Goal: Task Accomplishment & Management: Complete application form

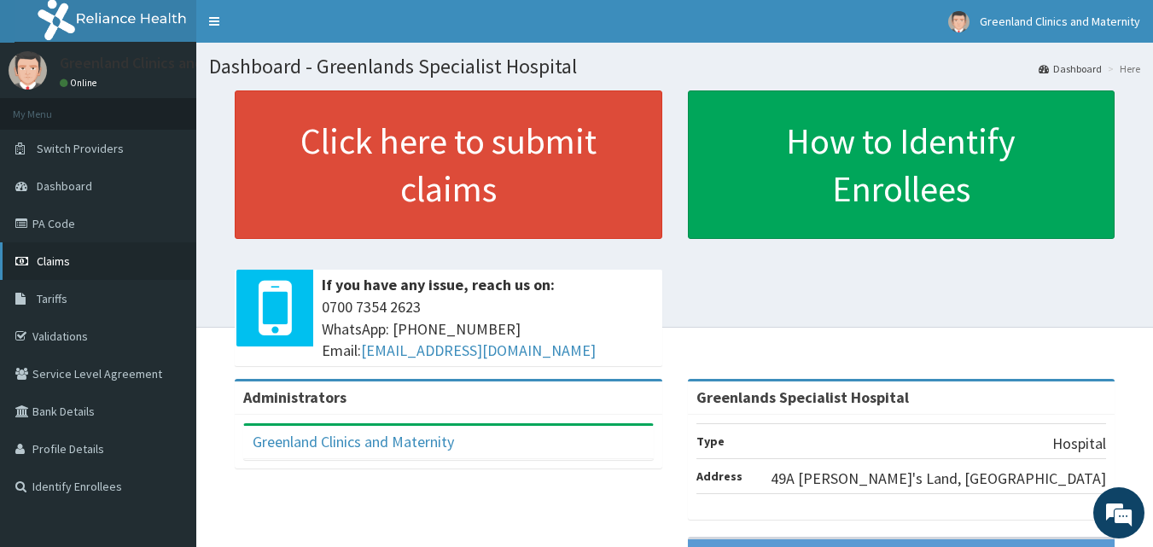
click at [62, 257] on span "Claims" at bounding box center [53, 260] width 33 height 15
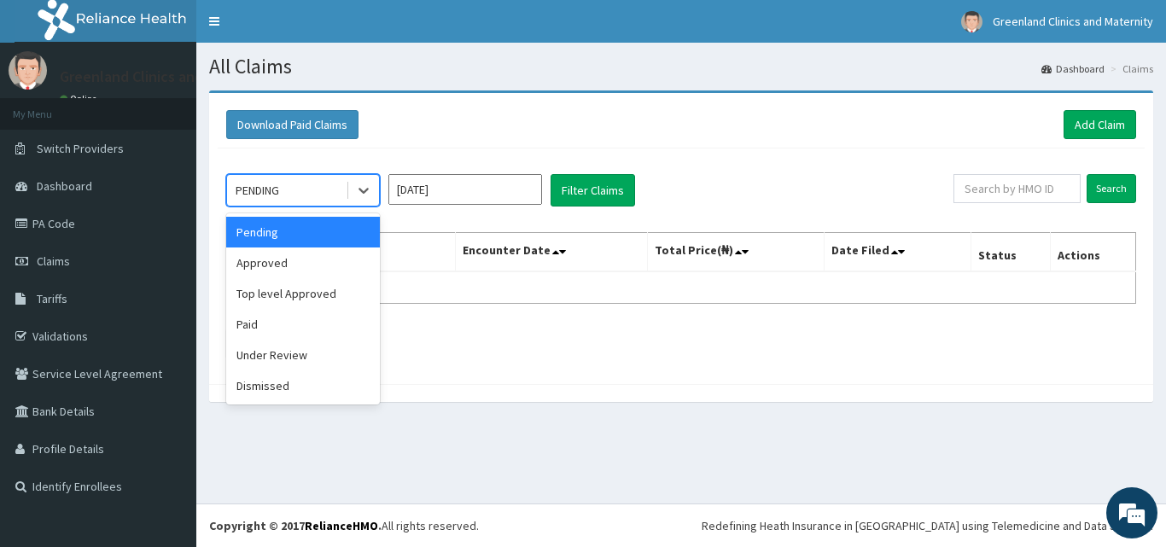
click at [325, 195] on div "PENDING" at bounding box center [286, 190] width 119 height 27
click at [254, 270] on div "Approved" at bounding box center [303, 262] width 154 height 31
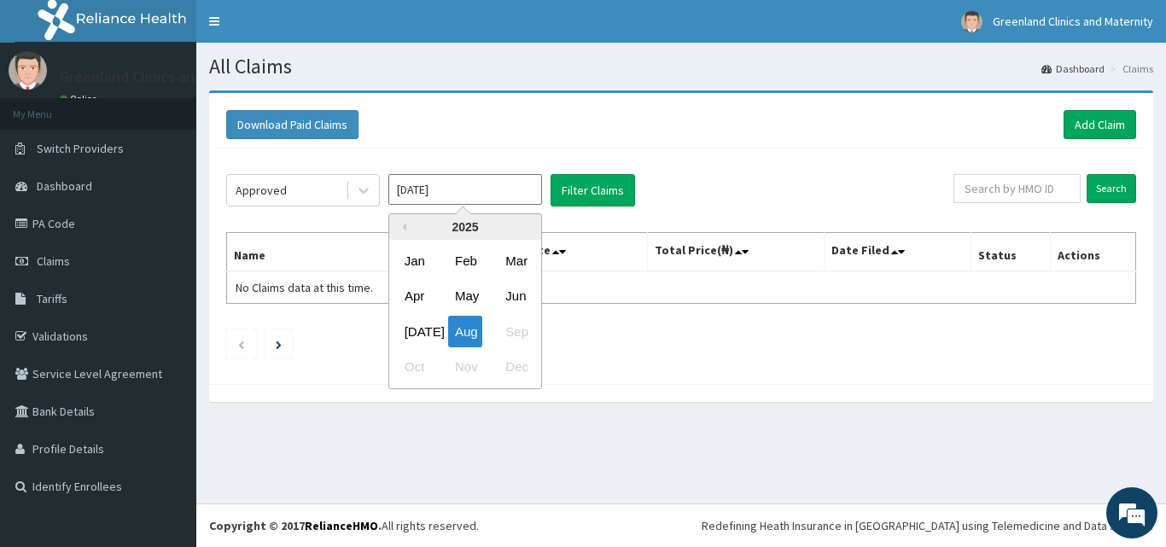
click at [456, 193] on input "[DATE]" at bounding box center [465, 189] width 154 height 31
click at [416, 331] on div "Jul" at bounding box center [415, 332] width 34 height 32
type input "Jul 2025"
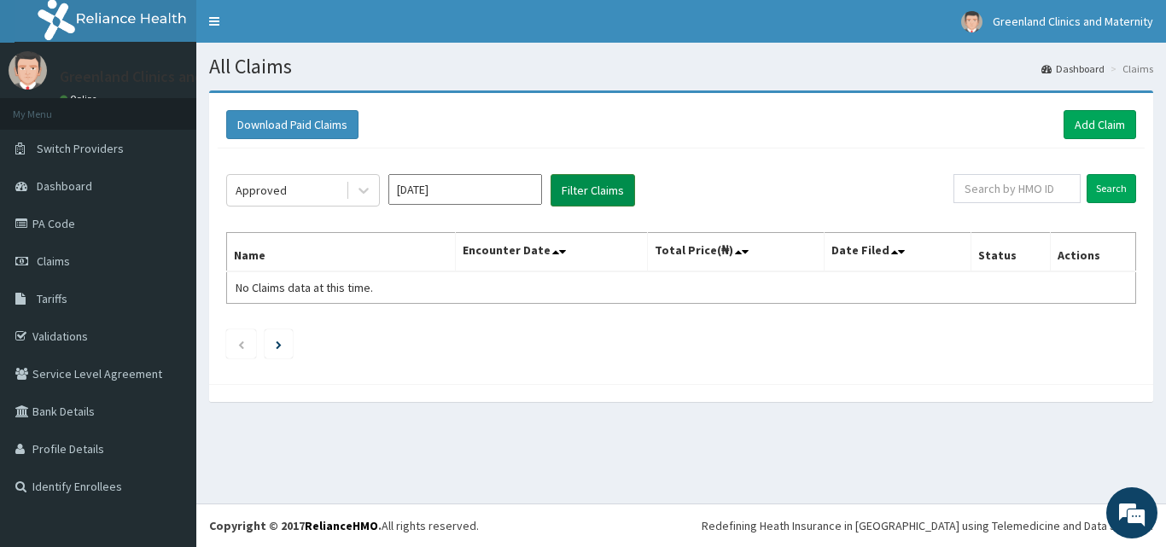
click at [581, 183] on button "Filter Claims" at bounding box center [592, 190] width 84 height 32
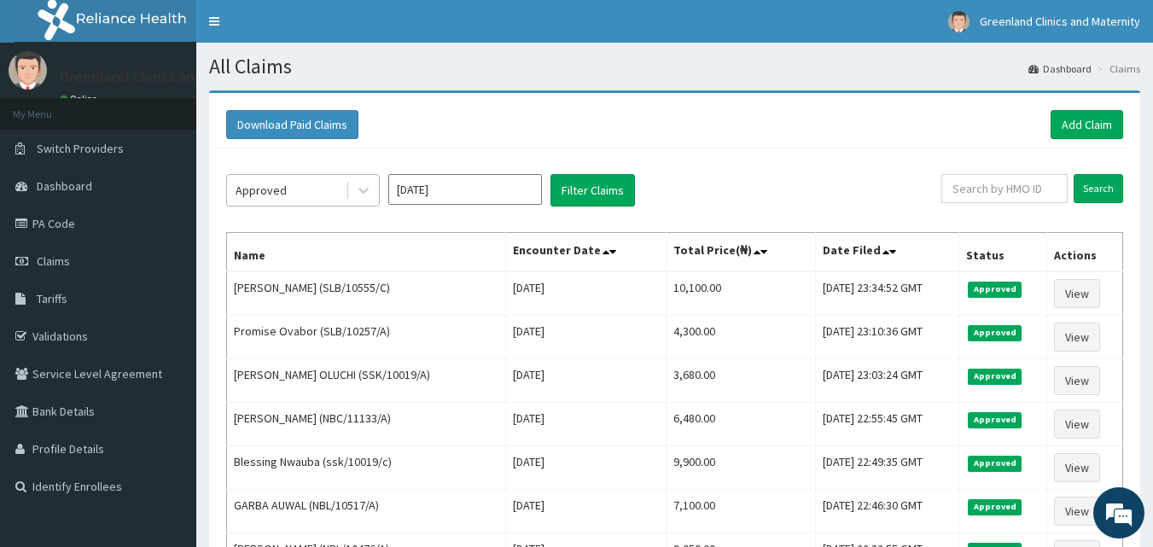
click at [321, 188] on div "Approved" at bounding box center [286, 190] width 119 height 27
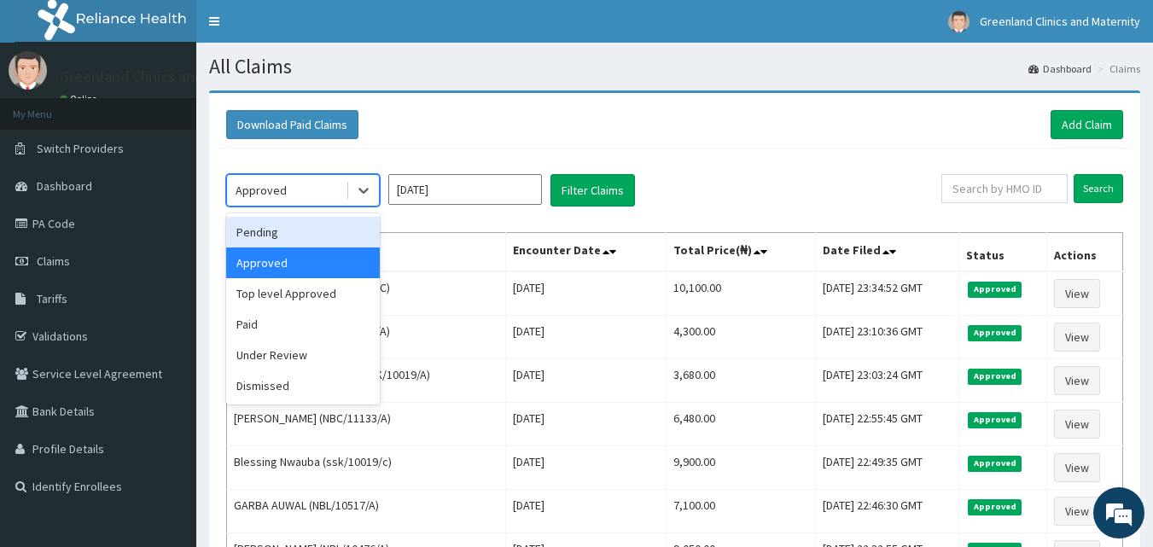
click at [273, 230] on div "Pending" at bounding box center [303, 232] width 154 height 31
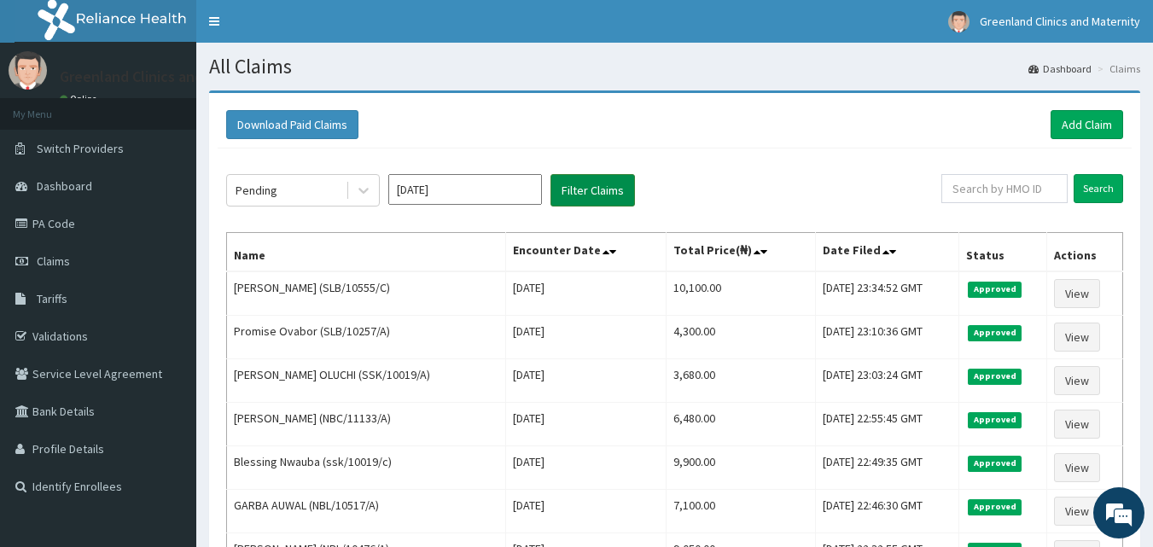
click at [587, 186] on button "Filter Claims" at bounding box center [592, 190] width 84 height 32
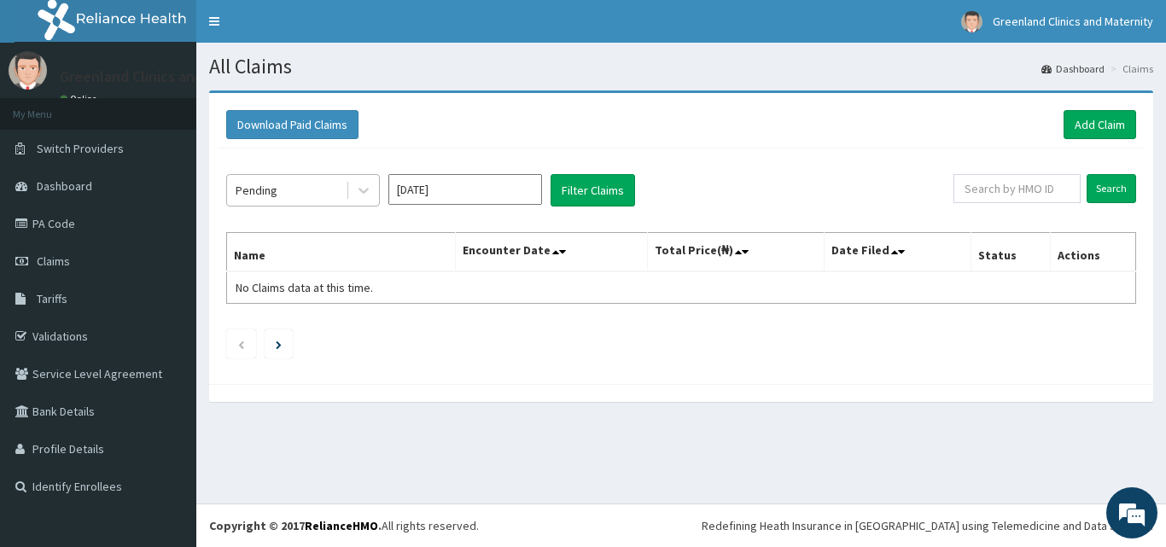
click at [319, 195] on div "Pending" at bounding box center [286, 190] width 119 height 27
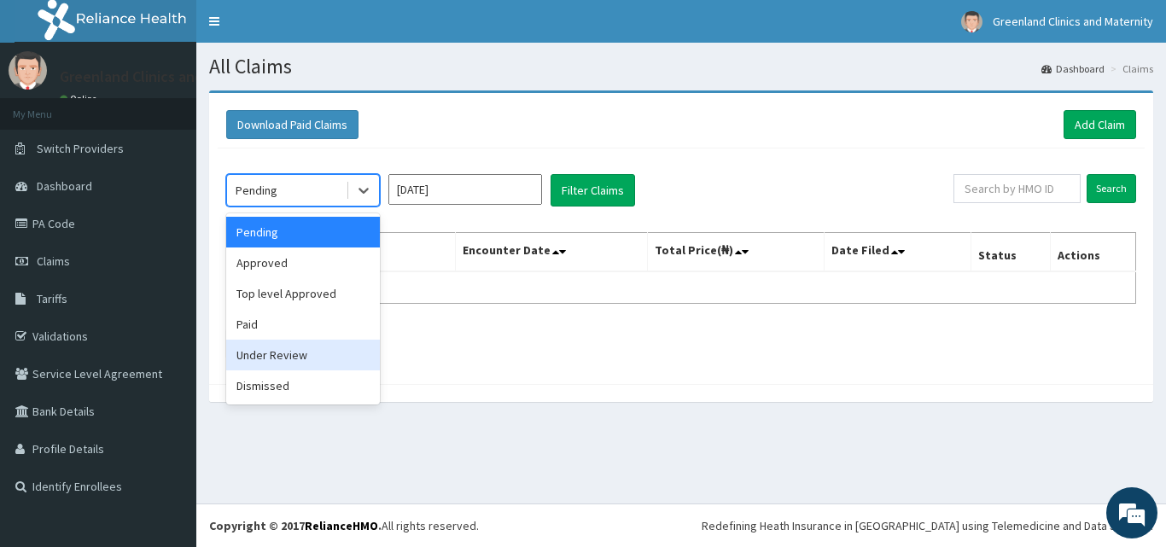
click at [291, 353] on div "Under Review" at bounding box center [303, 355] width 154 height 31
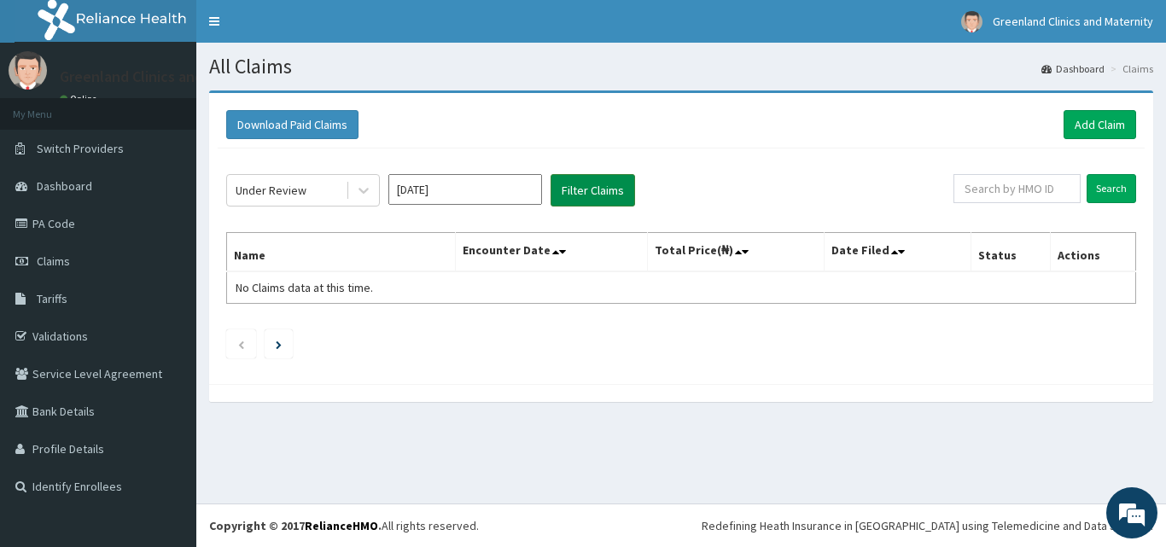
click at [579, 190] on button "Filter Claims" at bounding box center [592, 190] width 84 height 32
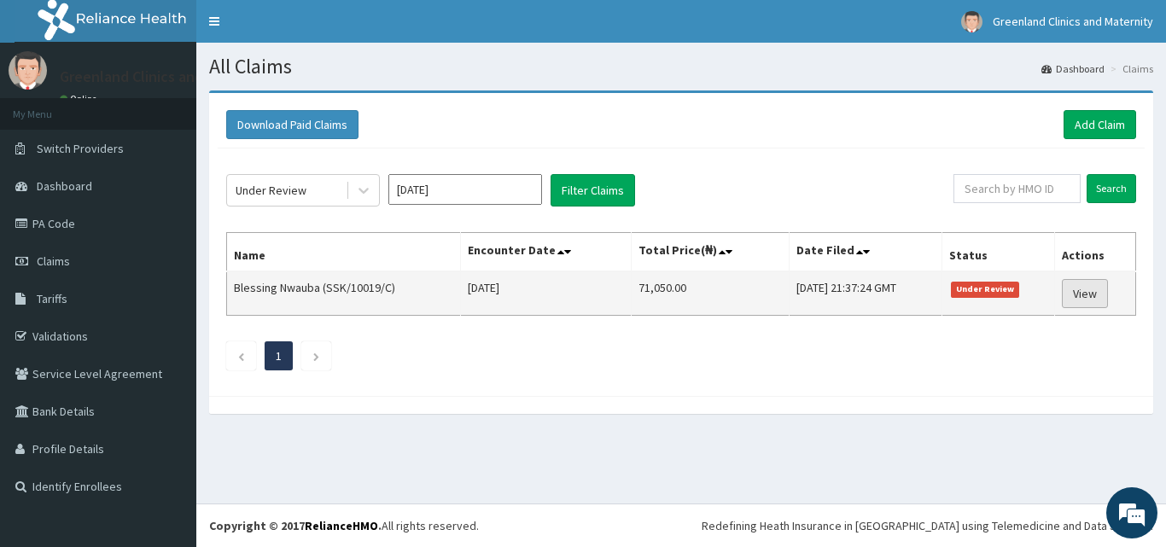
click at [1091, 294] on link "View" at bounding box center [1085, 293] width 46 height 29
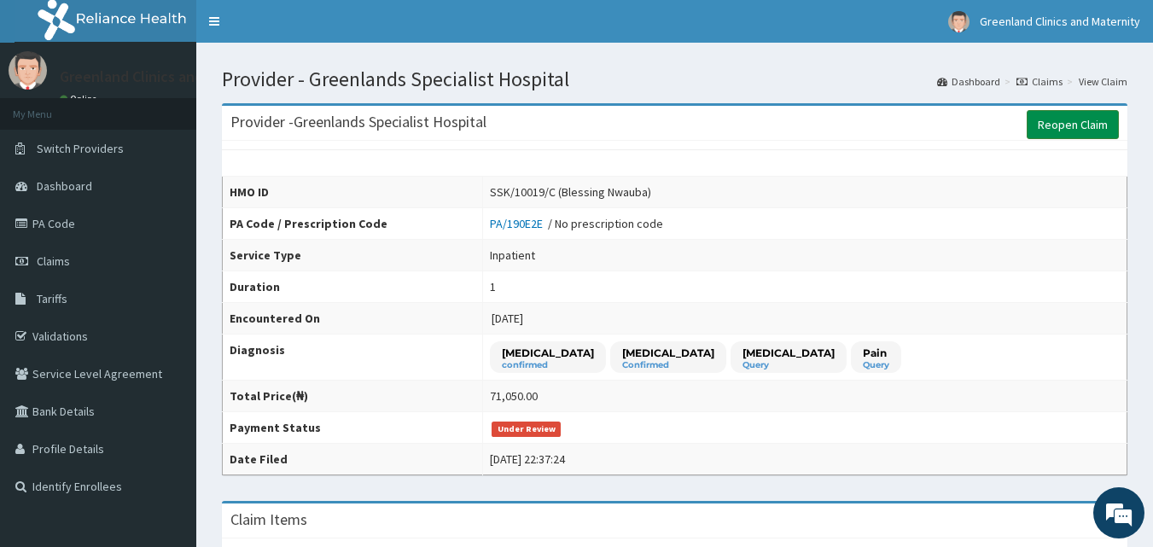
click at [1060, 118] on link "Reopen Claim" at bounding box center [1073, 124] width 92 height 29
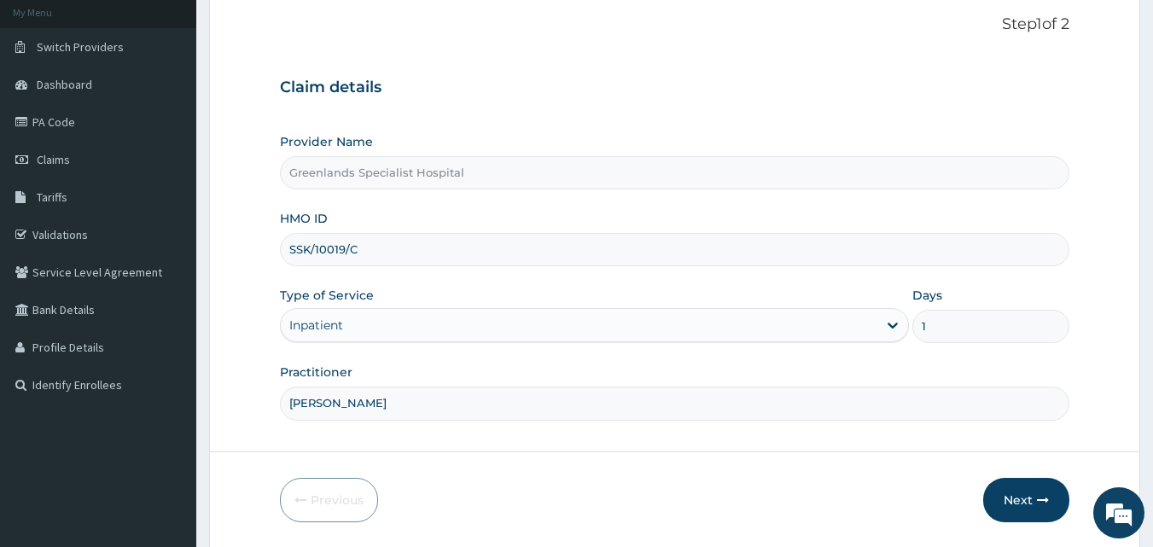
scroll to position [124, 0]
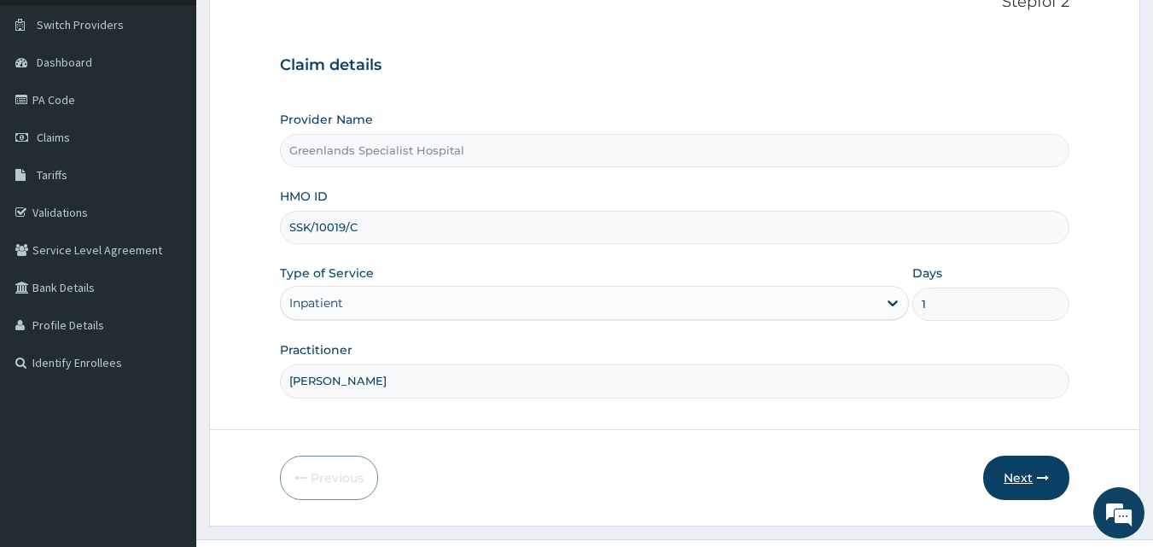
click at [1038, 469] on button "Next" at bounding box center [1026, 478] width 86 height 44
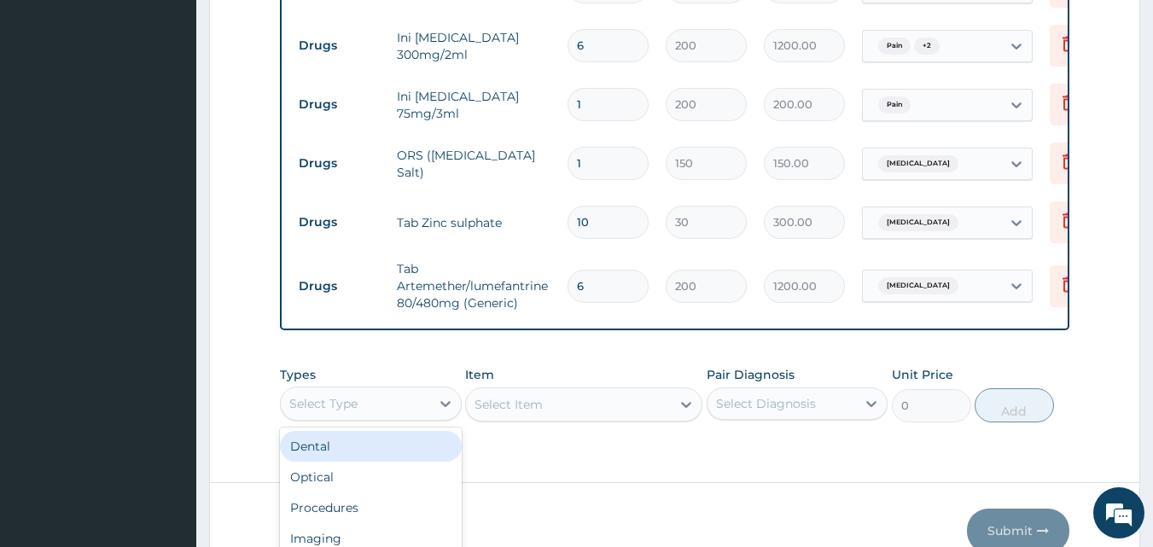
scroll to position [48, 0]
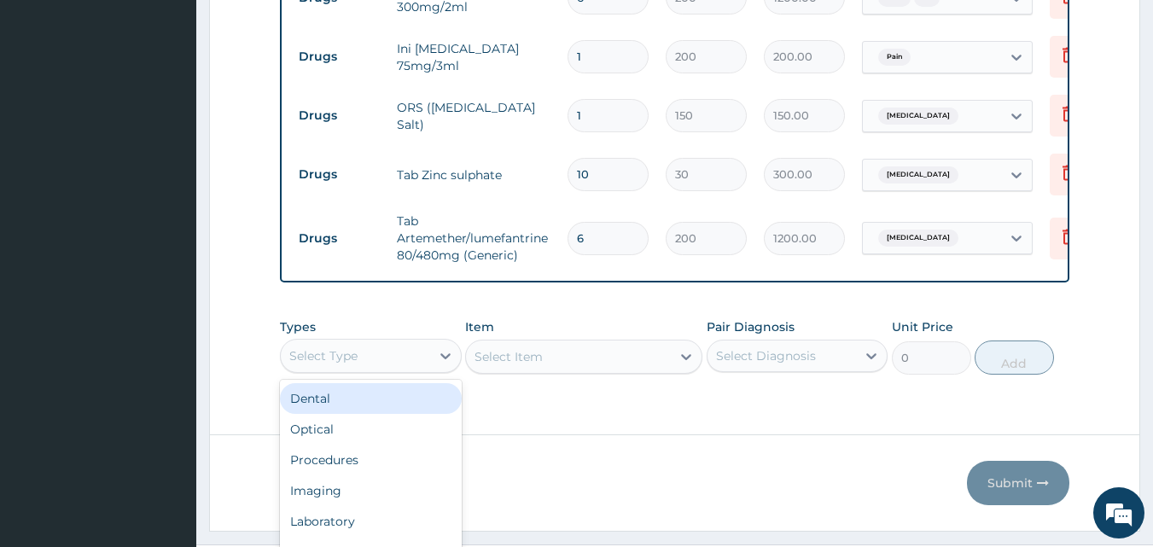
click at [389, 373] on div "option Dental focused, 1 of 10. 10 results available. Use Up and Down to choose…" at bounding box center [371, 356] width 182 height 34
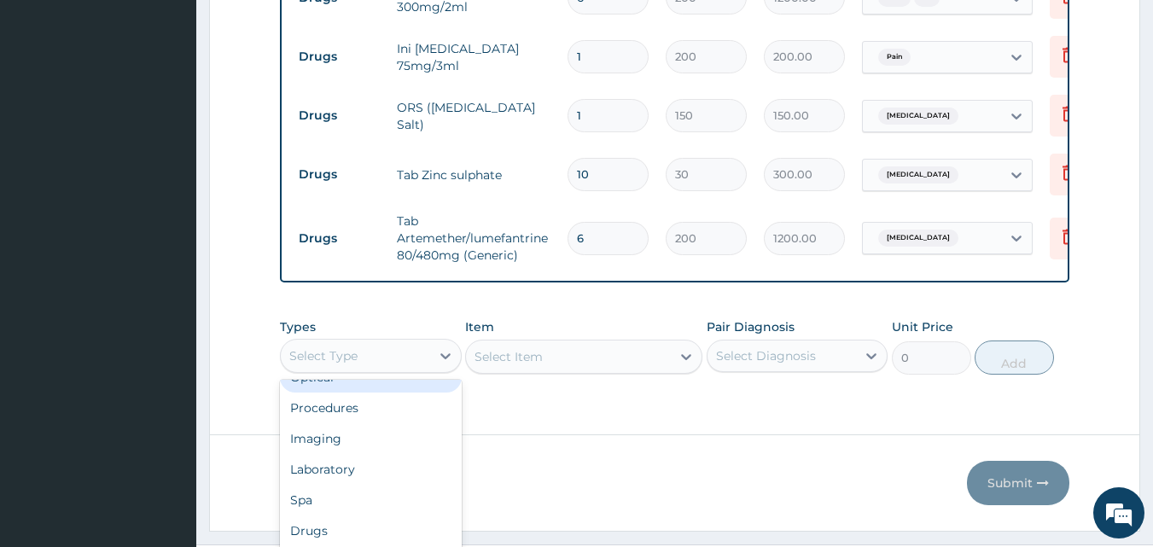
scroll to position [58, 0]
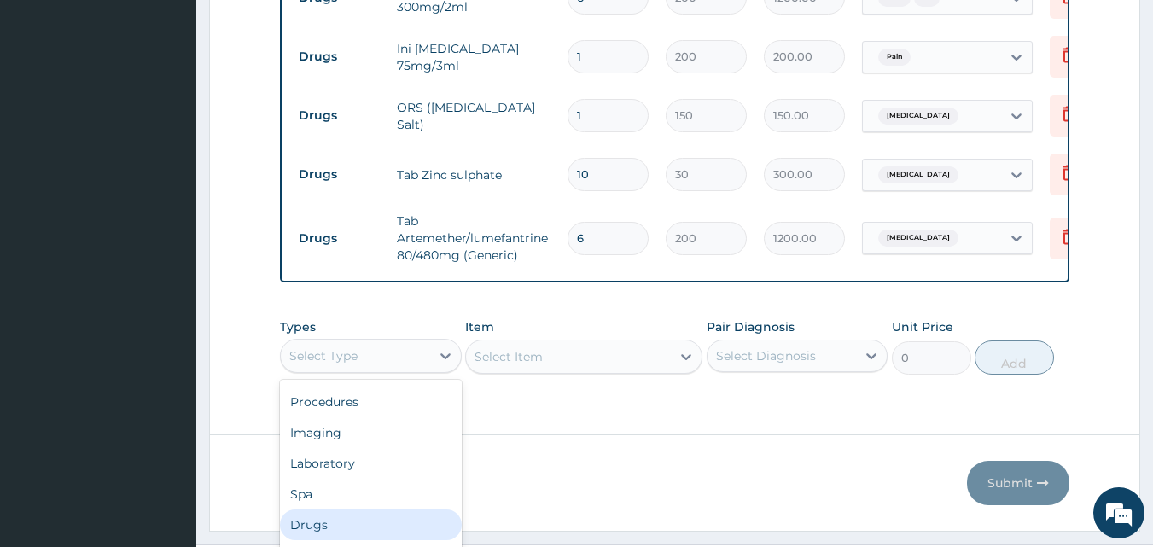
click at [381, 533] on div "Drugs" at bounding box center [371, 524] width 182 height 31
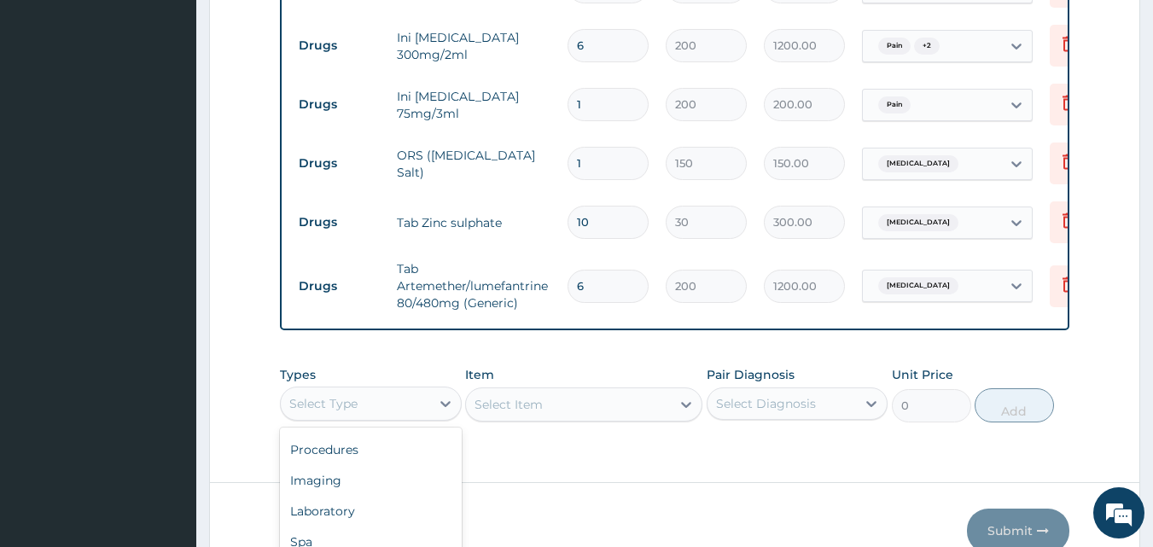
scroll to position [1190, 0]
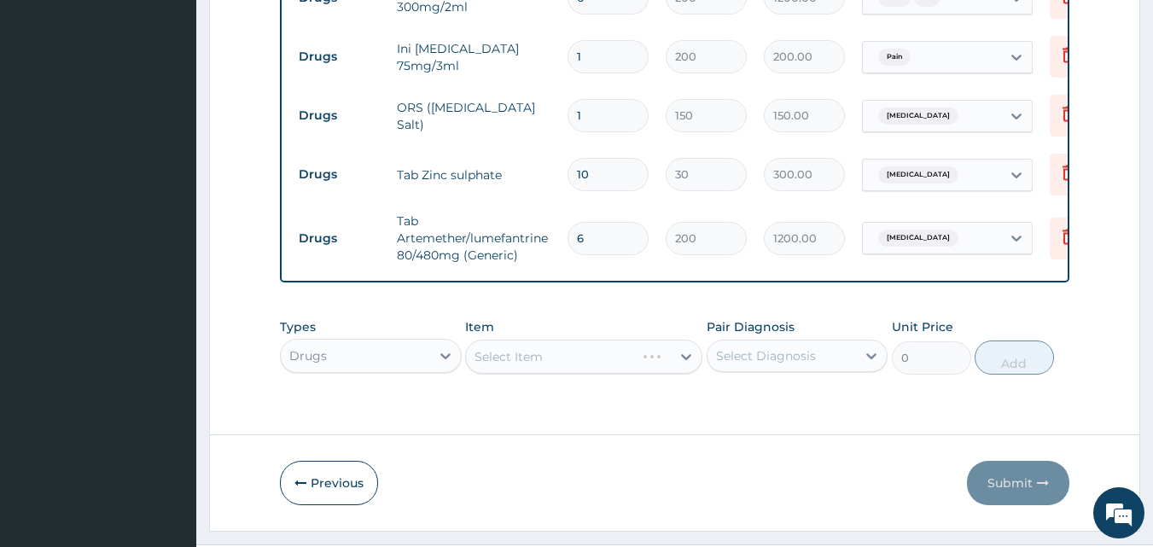
click at [577, 366] on div "Select Item" at bounding box center [583, 357] width 237 height 34
click at [496, 361] on div "Select Item" at bounding box center [583, 357] width 237 height 34
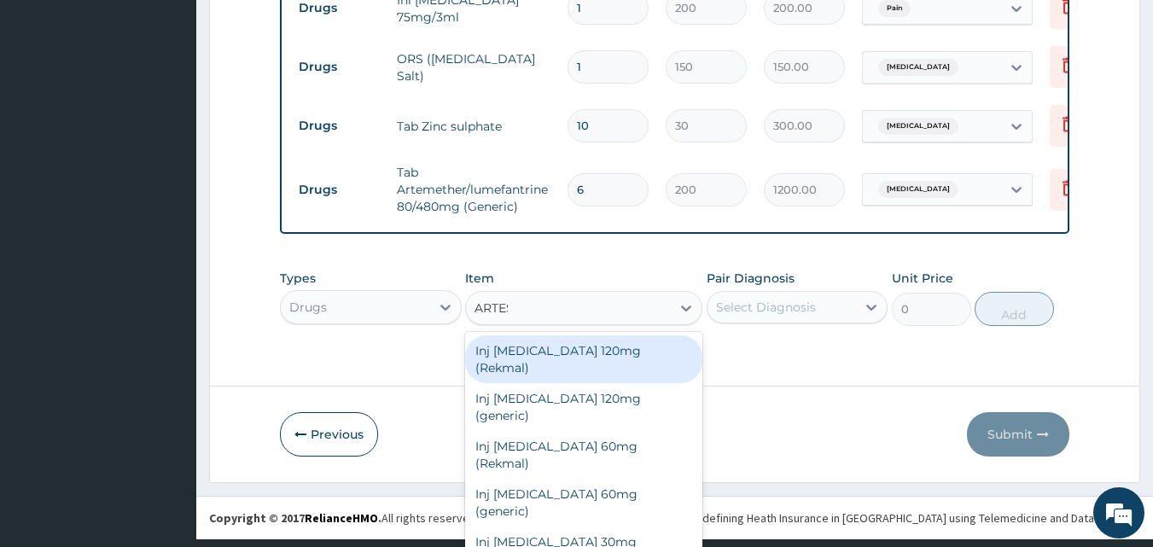
scroll to position [1237, 0]
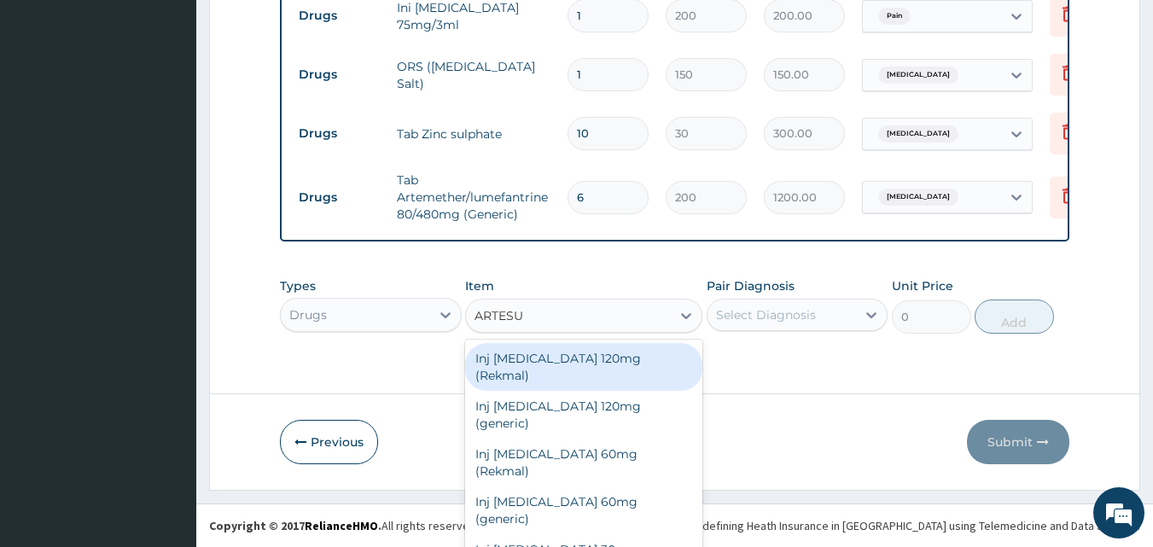
type input "ARTESUN"
click at [496, 361] on div "Inj [MEDICAL_DATA] 120mg (Rekmal)" at bounding box center [583, 367] width 237 height 48
type input "1800"
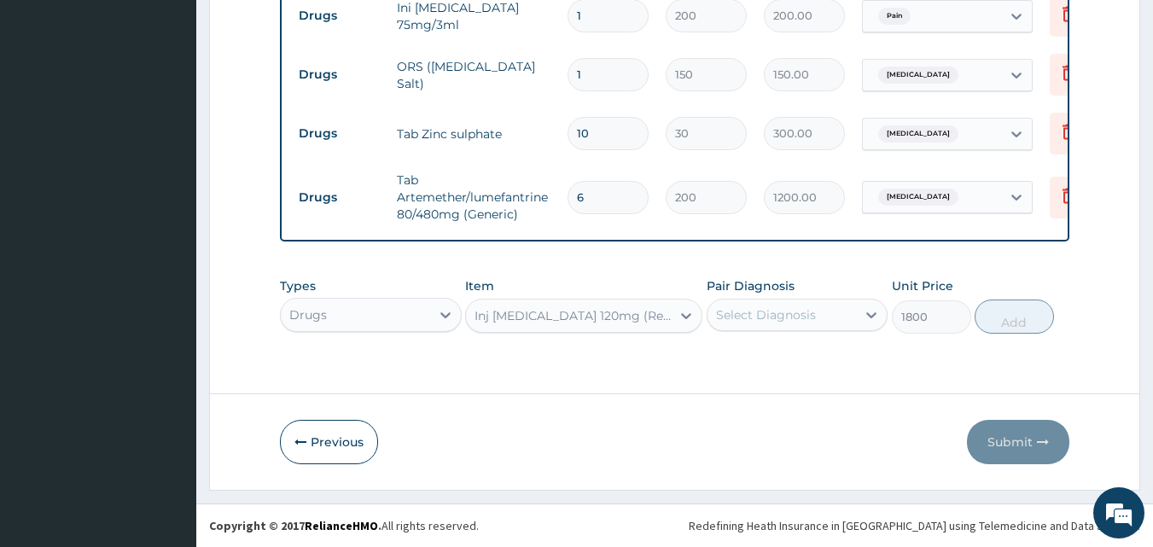
click at [772, 313] on div "Select Diagnosis" at bounding box center [766, 314] width 100 height 17
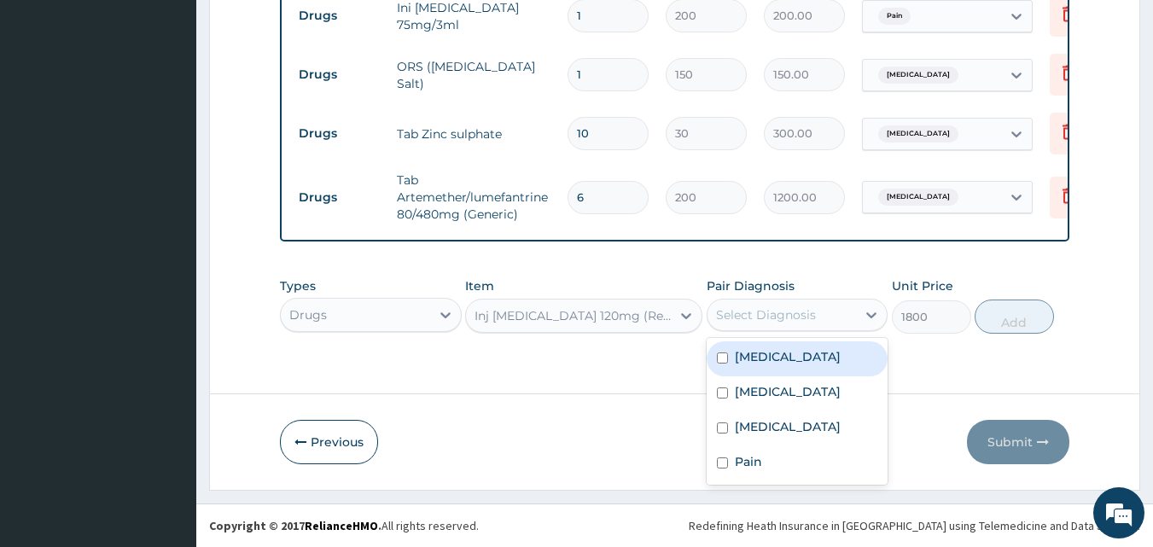
click at [769, 362] on label "[MEDICAL_DATA]" at bounding box center [788, 356] width 106 height 17
checkbox input "true"
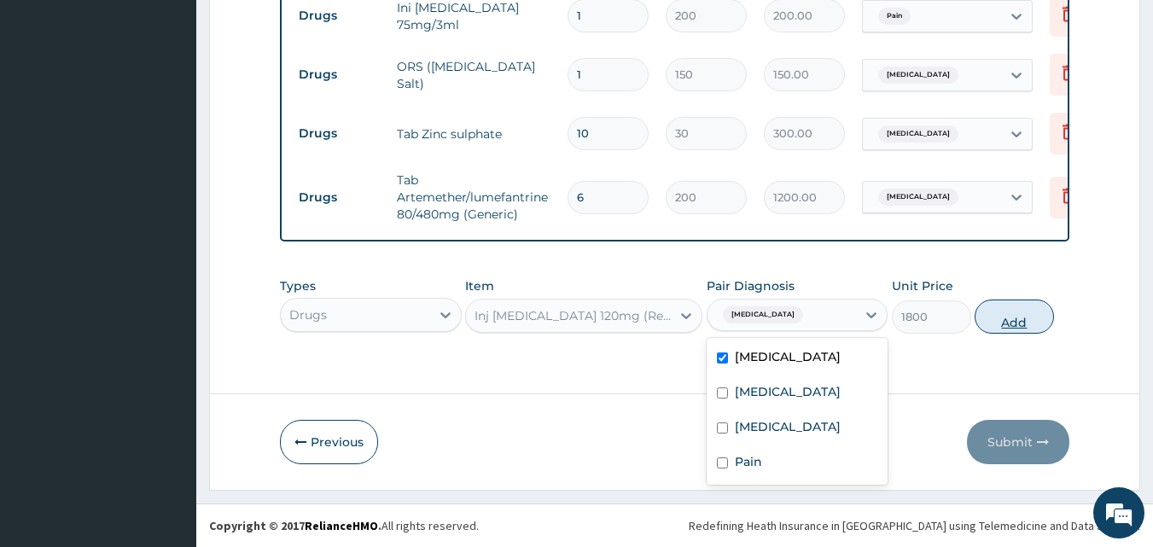
click at [1017, 323] on button "Add" at bounding box center [1013, 317] width 79 height 34
type input "0"
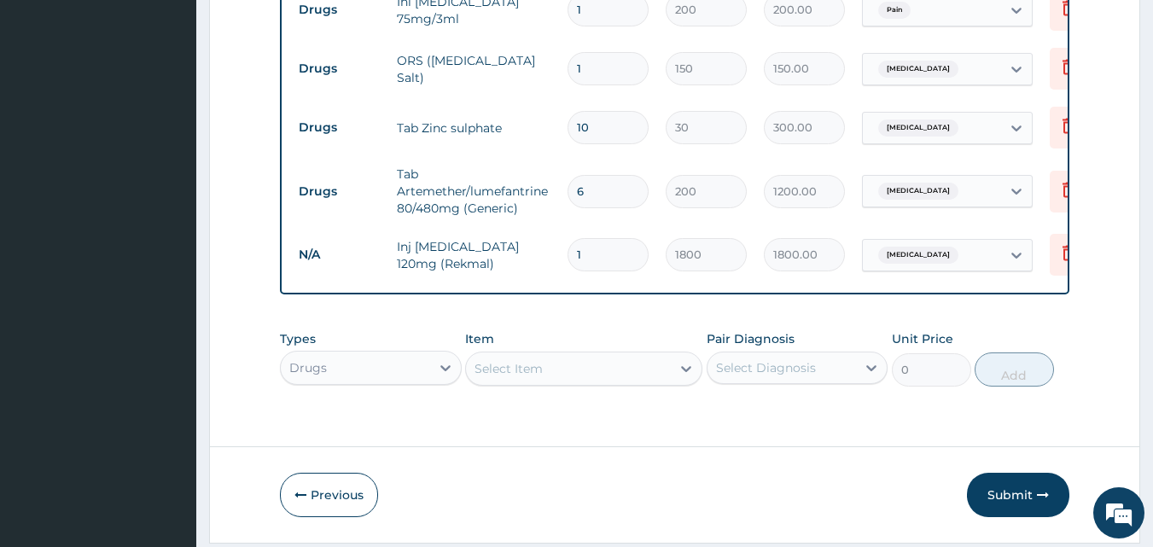
click at [608, 249] on input "1" at bounding box center [607, 254] width 81 height 33
type input "0.00"
type input "3"
type input "5400.00"
type input "3"
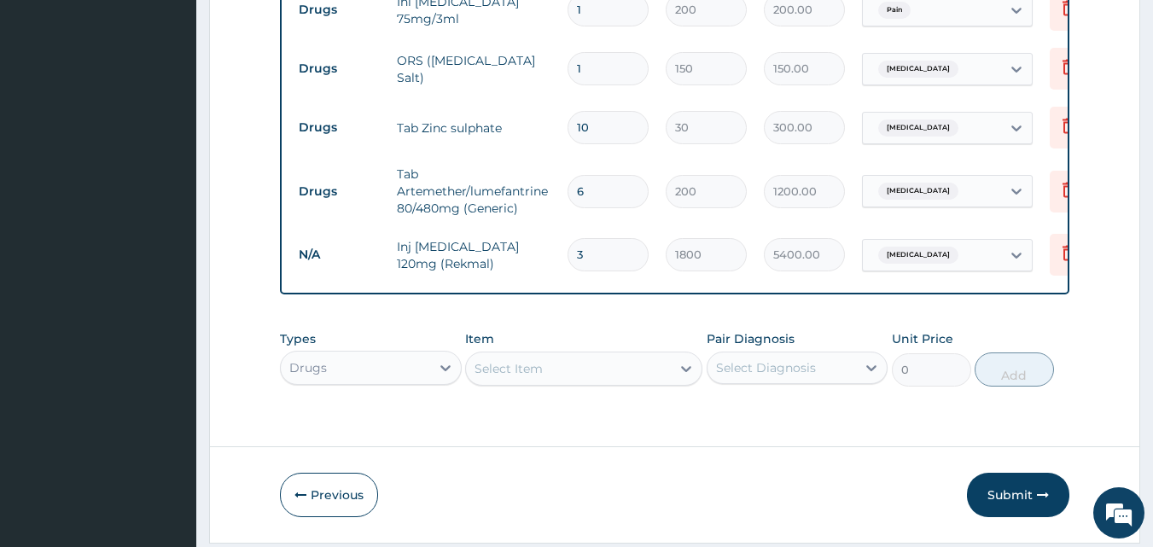
click at [493, 381] on div "Select Item" at bounding box center [583, 369] width 237 height 34
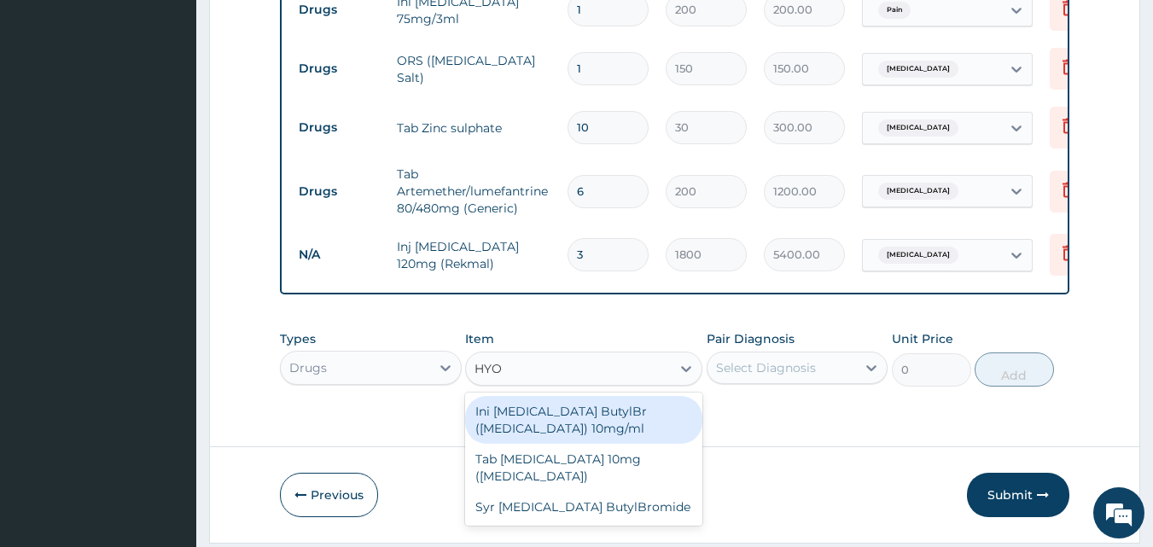
scroll to position [1286, 0]
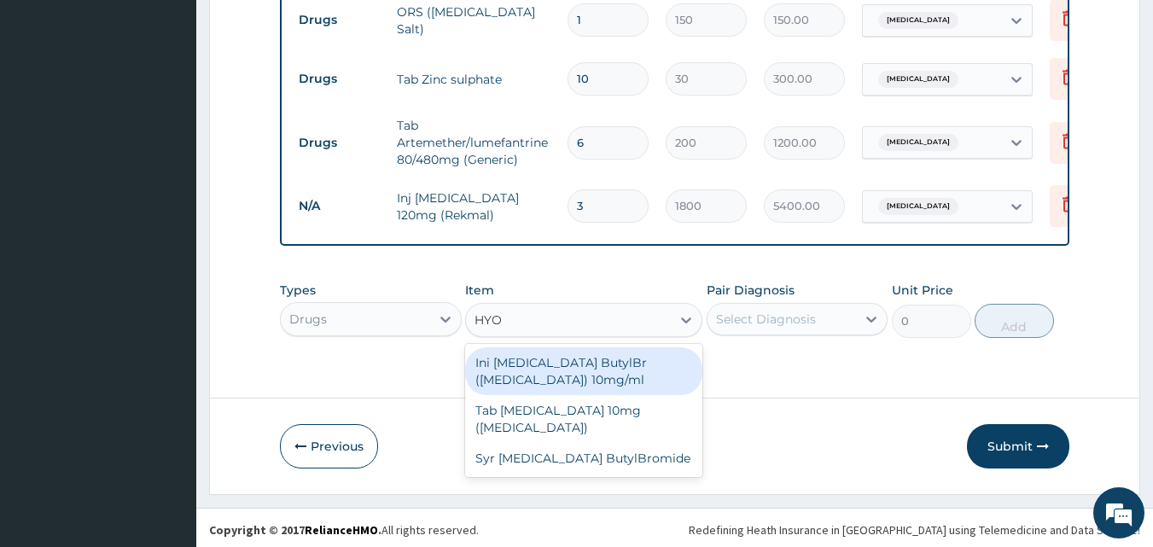
type input "HYOS"
click at [556, 380] on div "Ini Hyoscine ButylBr (Buscopan) 10mg/ml" at bounding box center [583, 371] width 237 height 48
type input "200"
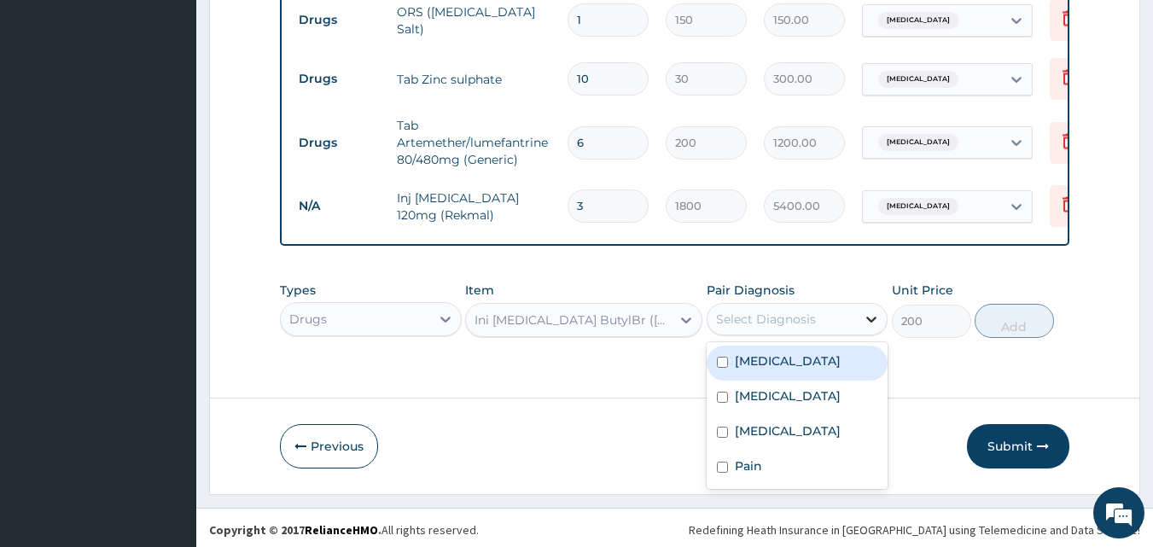
click at [858, 329] on div at bounding box center [871, 319] width 31 height 31
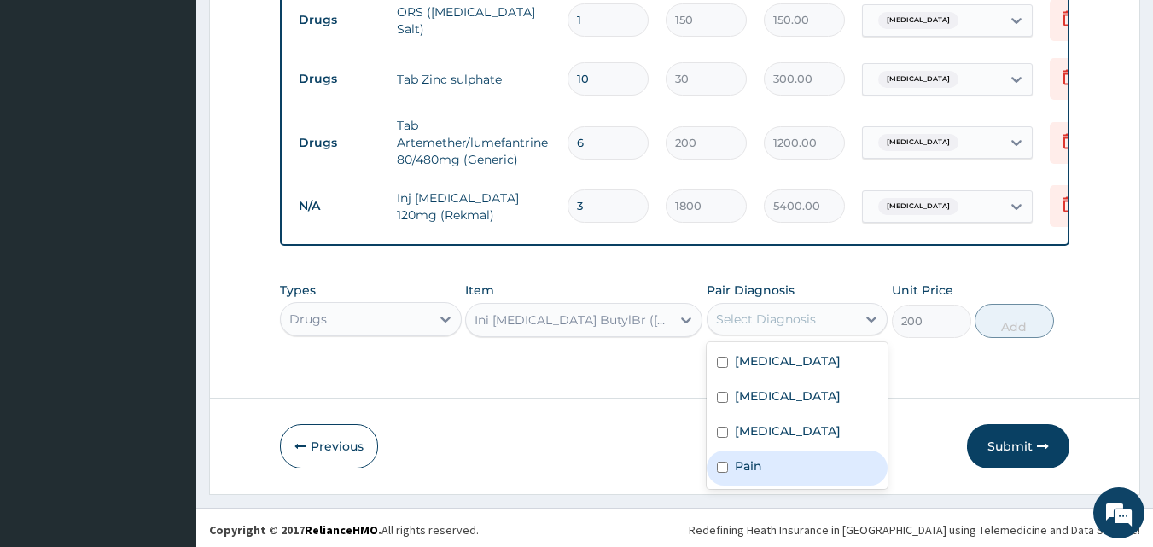
click at [765, 473] on div "Pain" at bounding box center [798, 468] width 182 height 35
checkbox input "true"
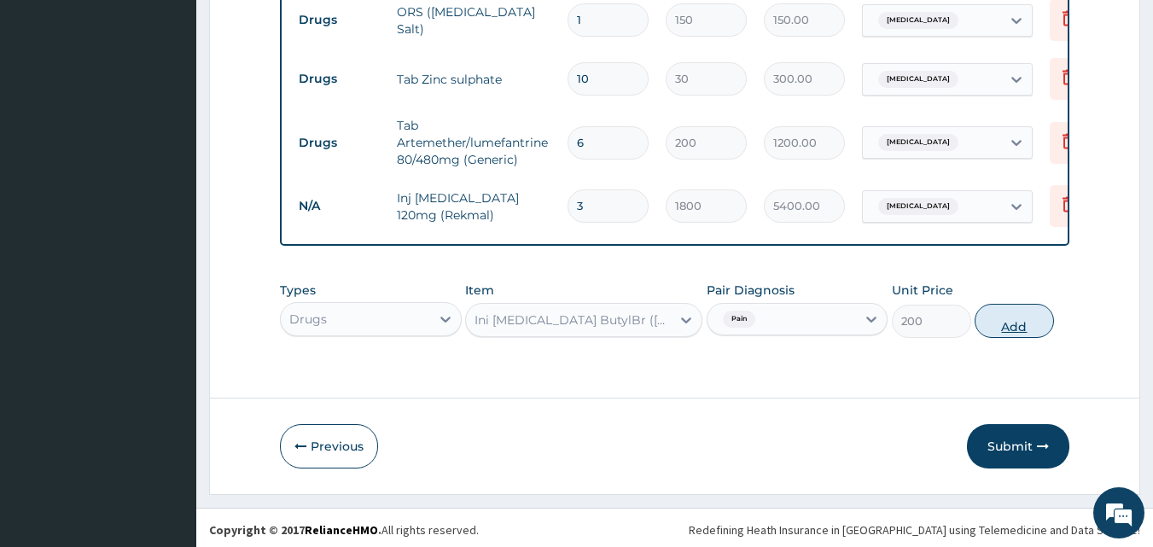
click at [1010, 327] on button "Add" at bounding box center [1013, 321] width 79 height 34
type input "0"
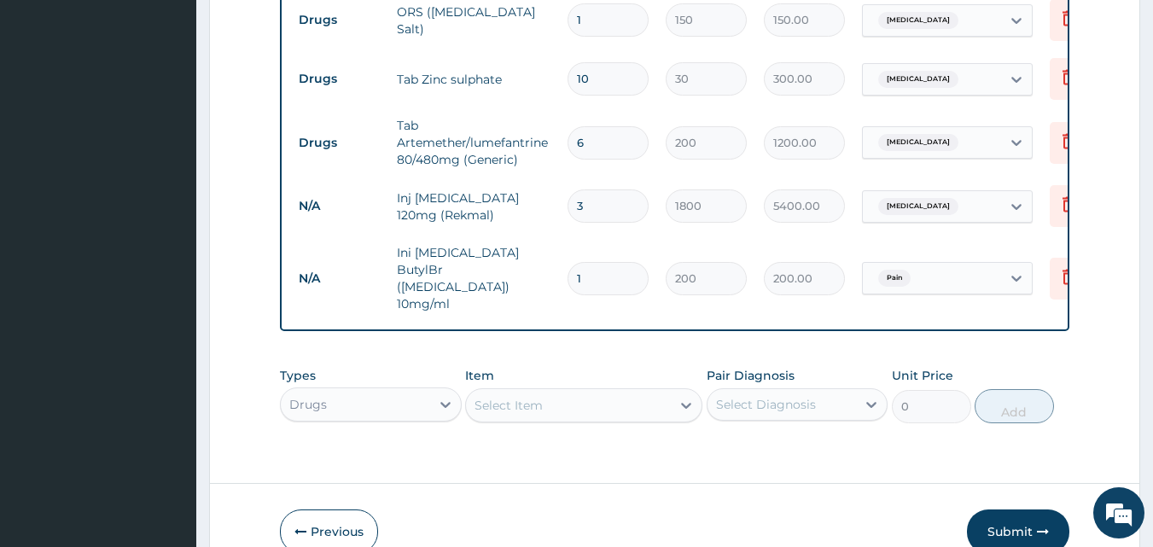
type input "0.00"
type input "2"
type input "400.00"
type input "2"
click at [588, 388] on div "Select Item" at bounding box center [583, 405] width 237 height 34
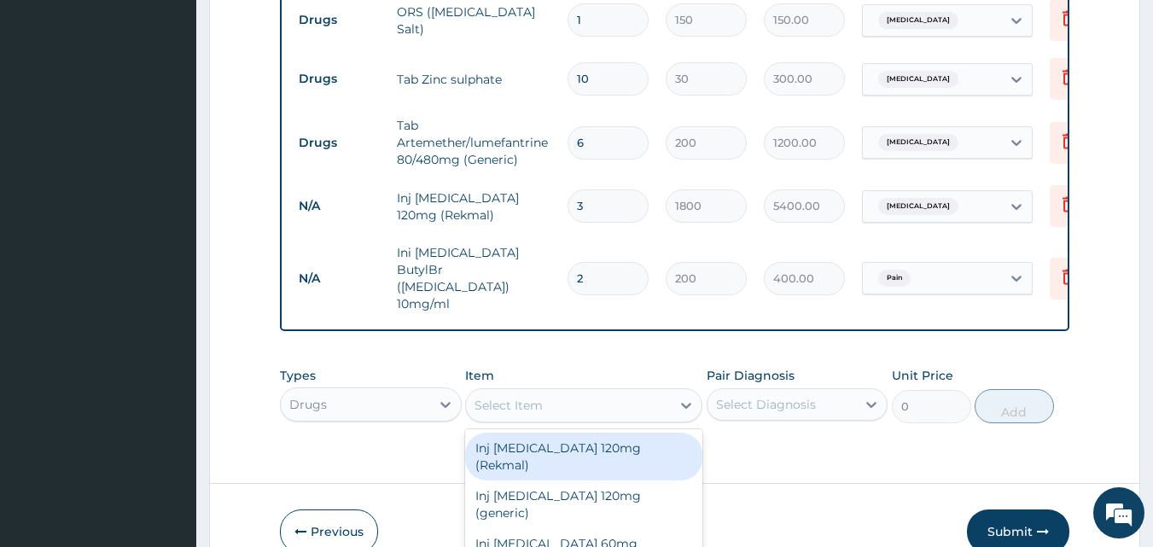
scroll to position [49, 0]
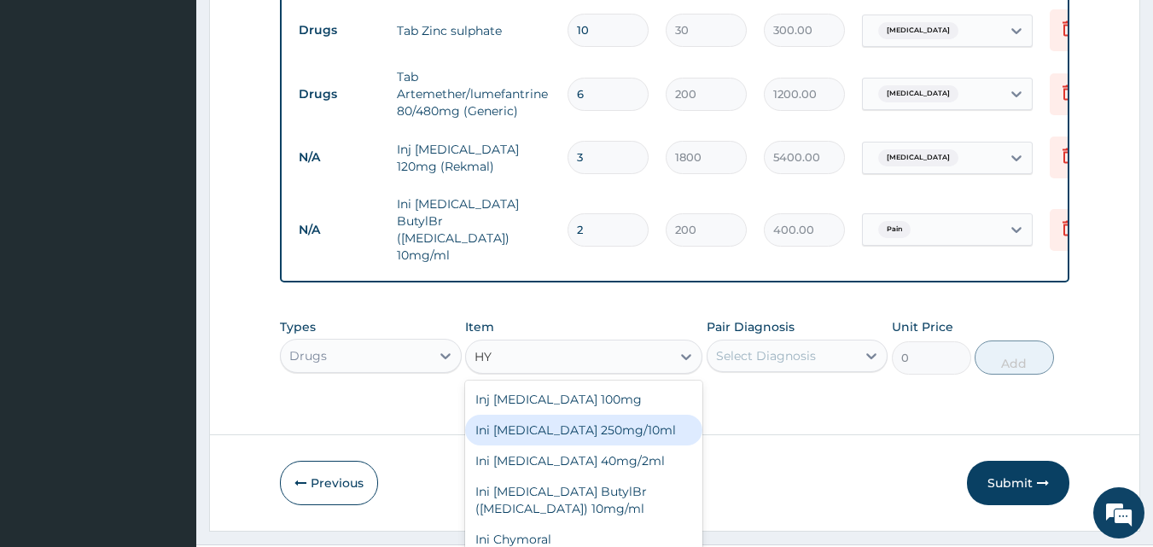
type input "HY"
click at [757, 462] on div "Previous Submit" at bounding box center [675, 483] width 790 height 44
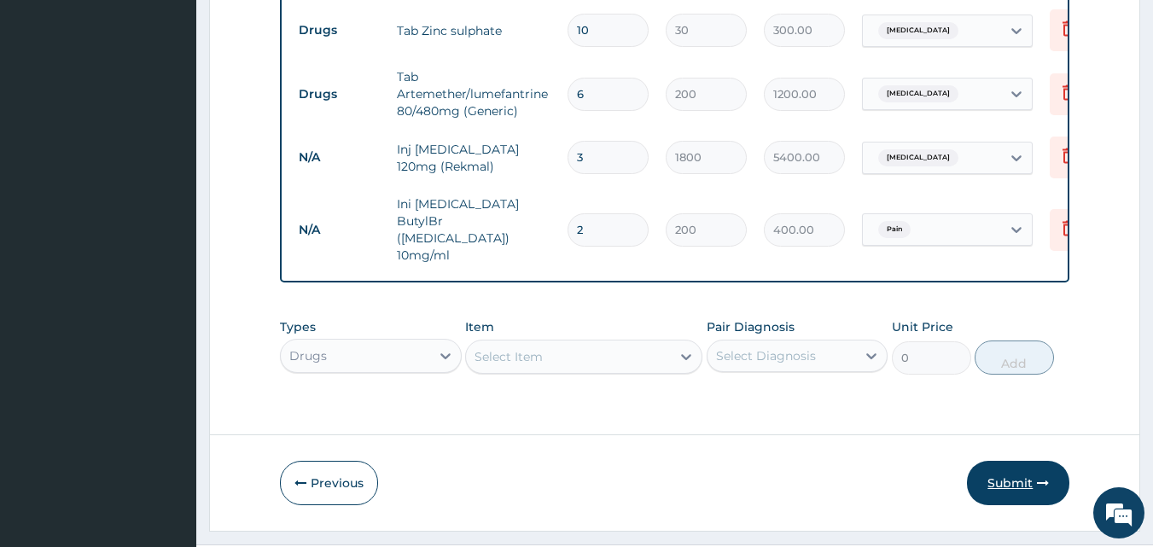
click at [1018, 464] on button "Submit" at bounding box center [1018, 483] width 102 height 44
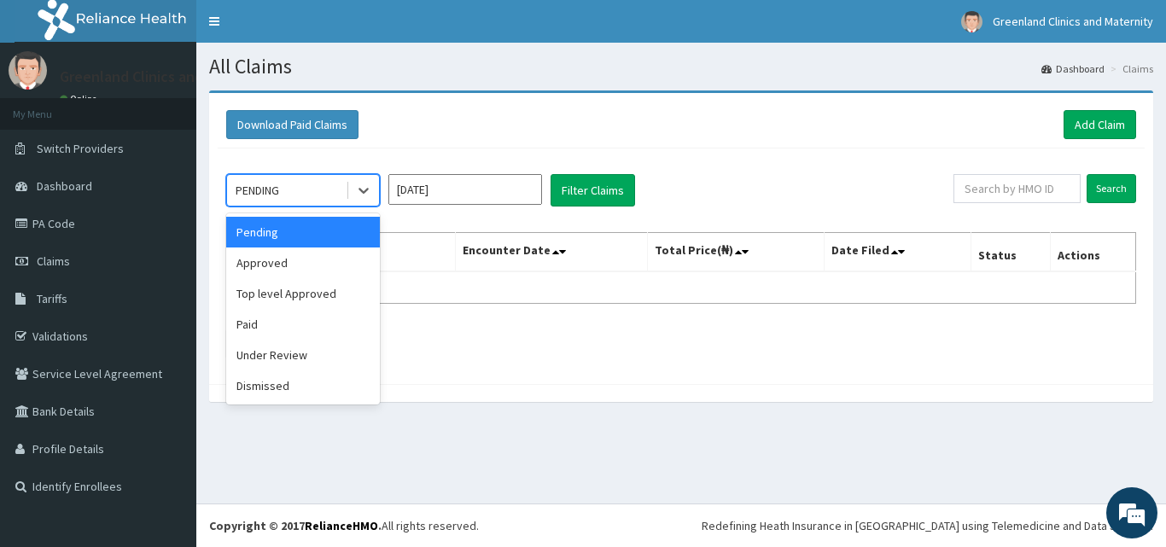
click at [337, 187] on div "PENDING" at bounding box center [286, 190] width 119 height 27
click at [296, 269] on div "Approved" at bounding box center [303, 262] width 154 height 31
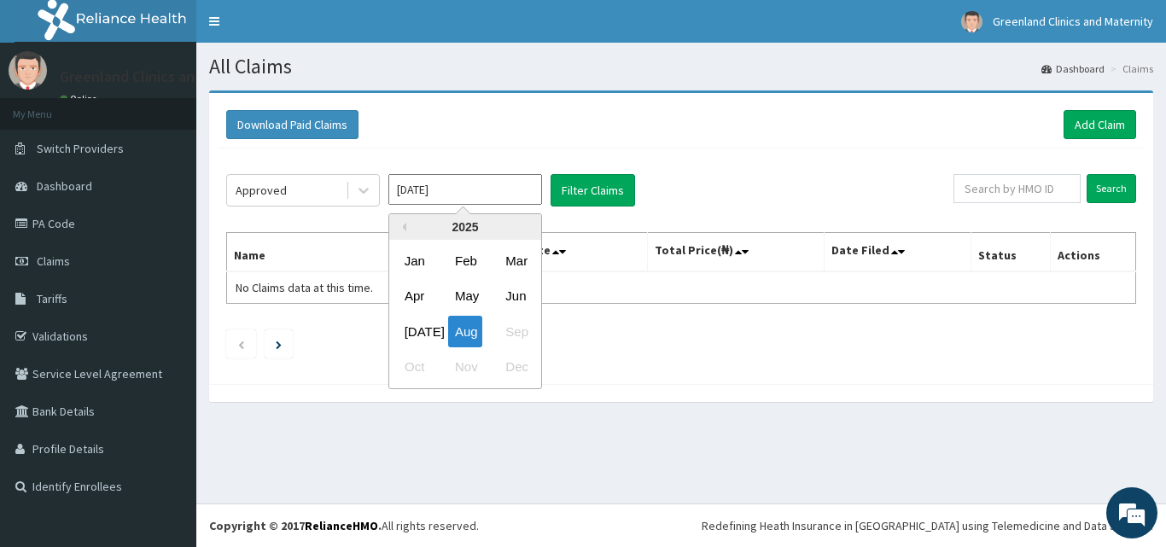
click at [446, 193] on input "Aug 2025" at bounding box center [465, 189] width 154 height 31
click at [418, 328] on div "[DATE]" at bounding box center [415, 332] width 34 height 32
type input "[DATE]"
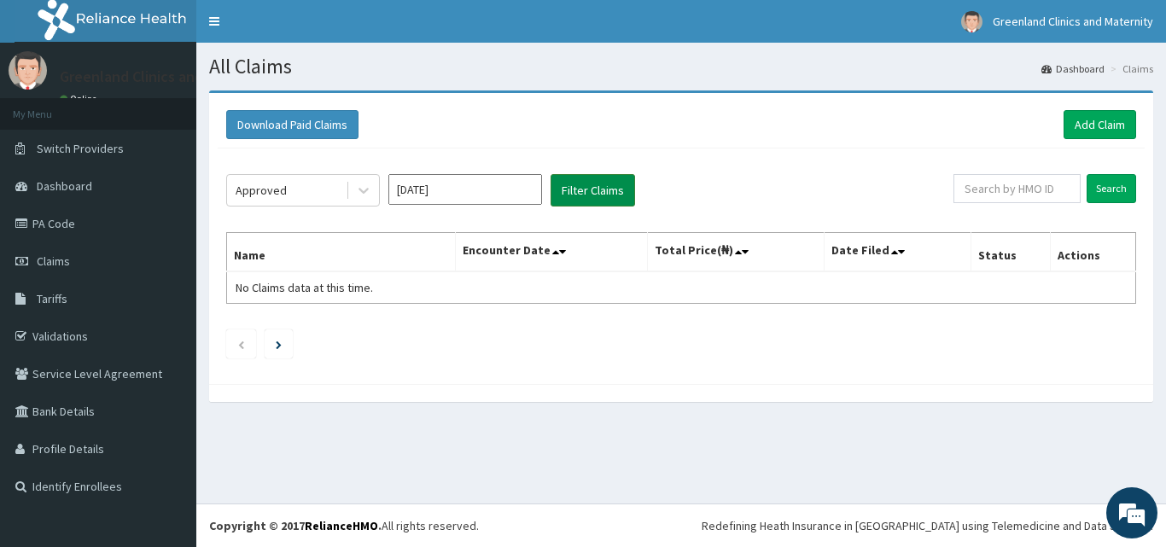
click at [578, 195] on button "Filter Claims" at bounding box center [592, 190] width 84 height 32
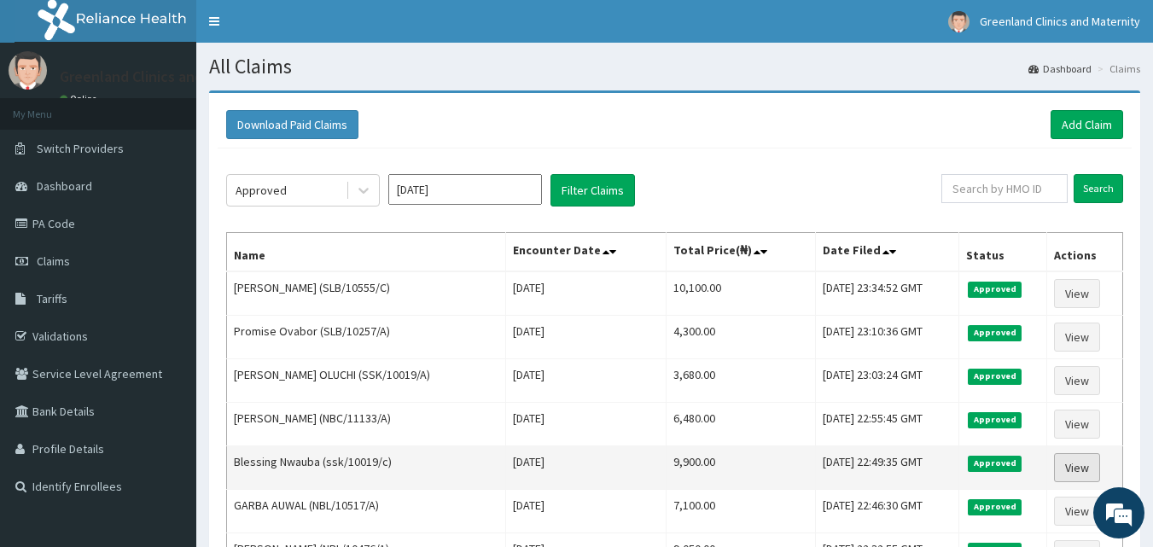
click at [1076, 470] on link "View" at bounding box center [1077, 467] width 46 height 29
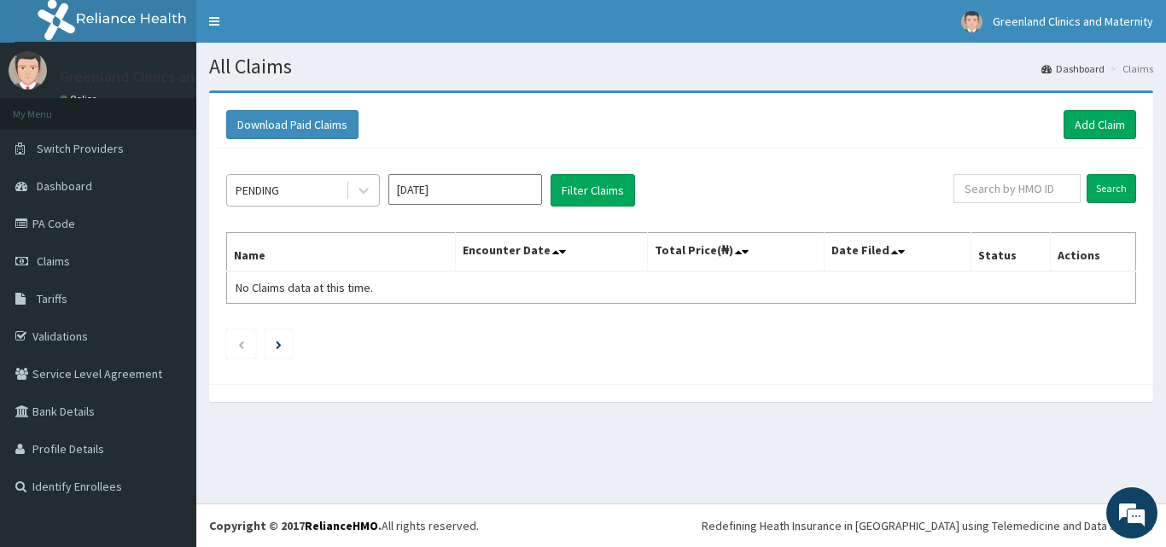
click at [295, 195] on div "PENDING" at bounding box center [286, 190] width 119 height 27
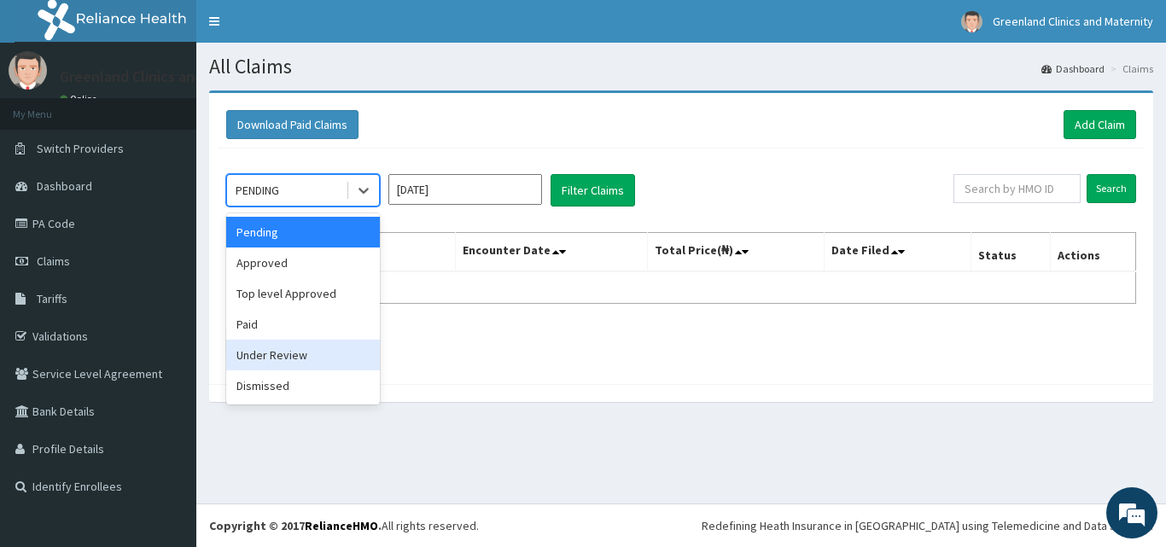
click at [302, 358] on div "Under Review" at bounding box center [303, 355] width 154 height 31
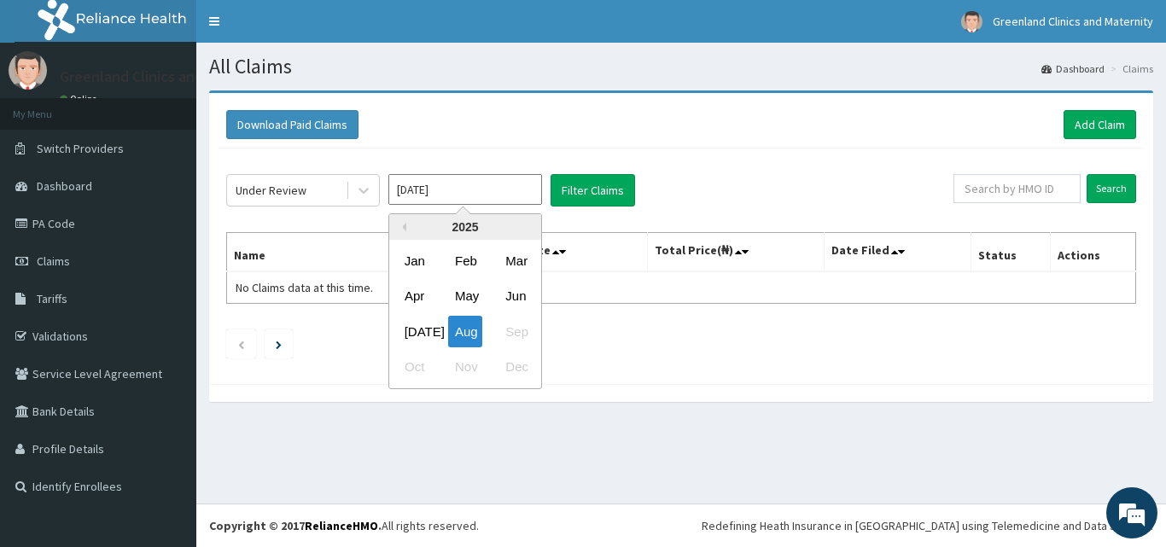
click at [513, 188] on input "[DATE]" at bounding box center [465, 189] width 154 height 31
click at [409, 334] on div "[DATE]" at bounding box center [415, 332] width 34 height 32
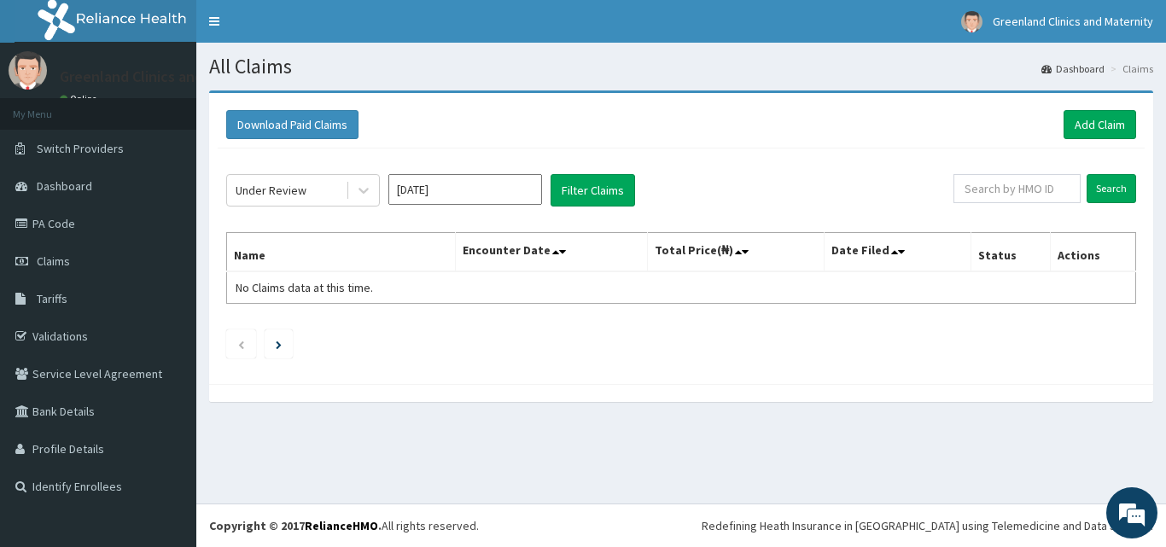
type input "[DATE]"
click at [602, 190] on button "Filter Claims" at bounding box center [592, 190] width 84 height 32
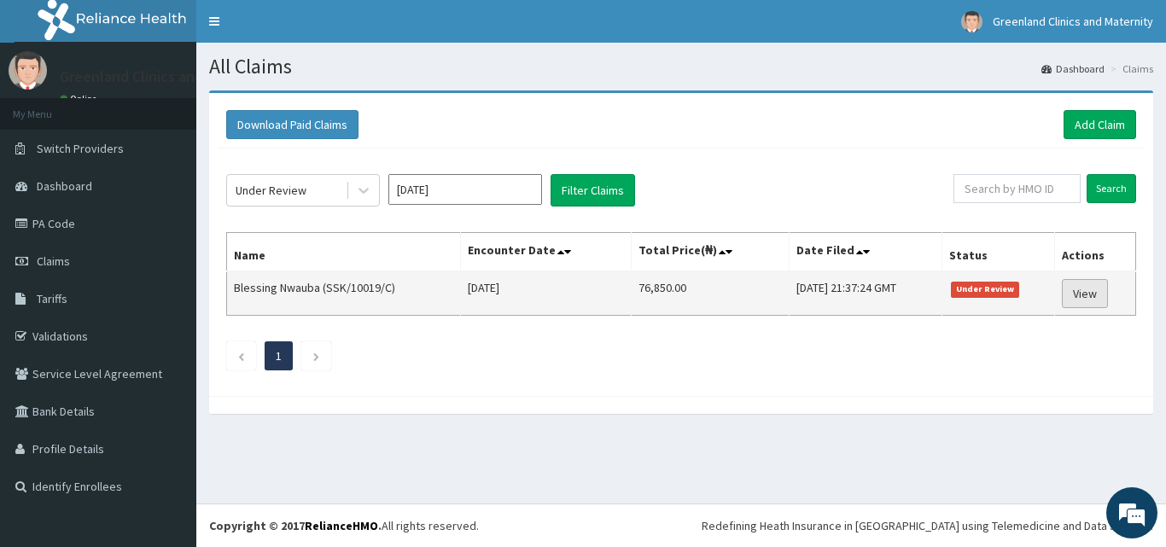
click at [1086, 294] on link "View" at bounding box center [1085, 293] width 46 height 29
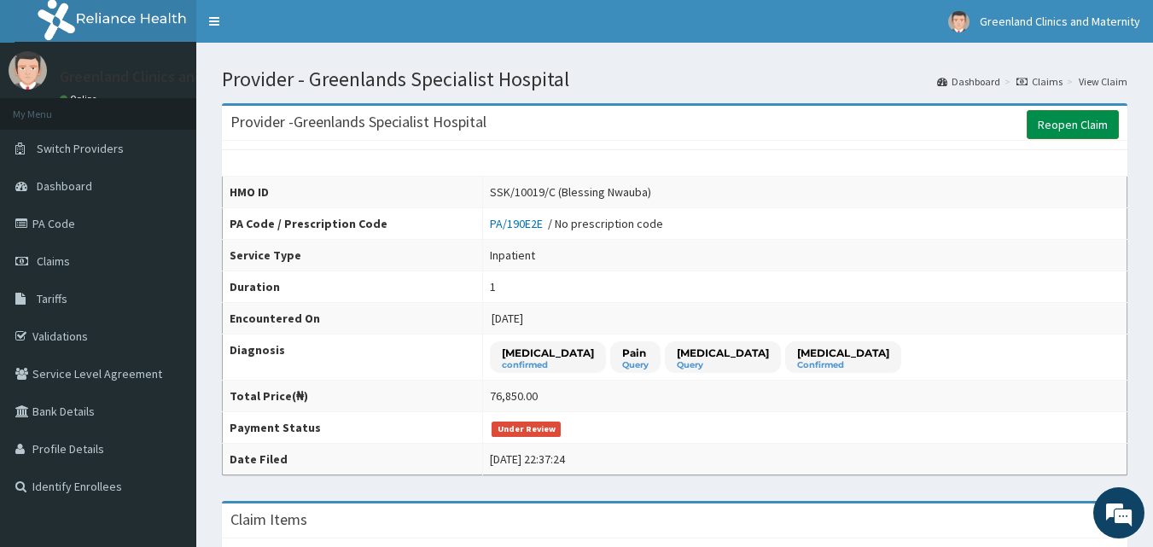
click at [1074, 123] on link "Reopen Claim" at bounding box center [1073, 124] width 92 height 29
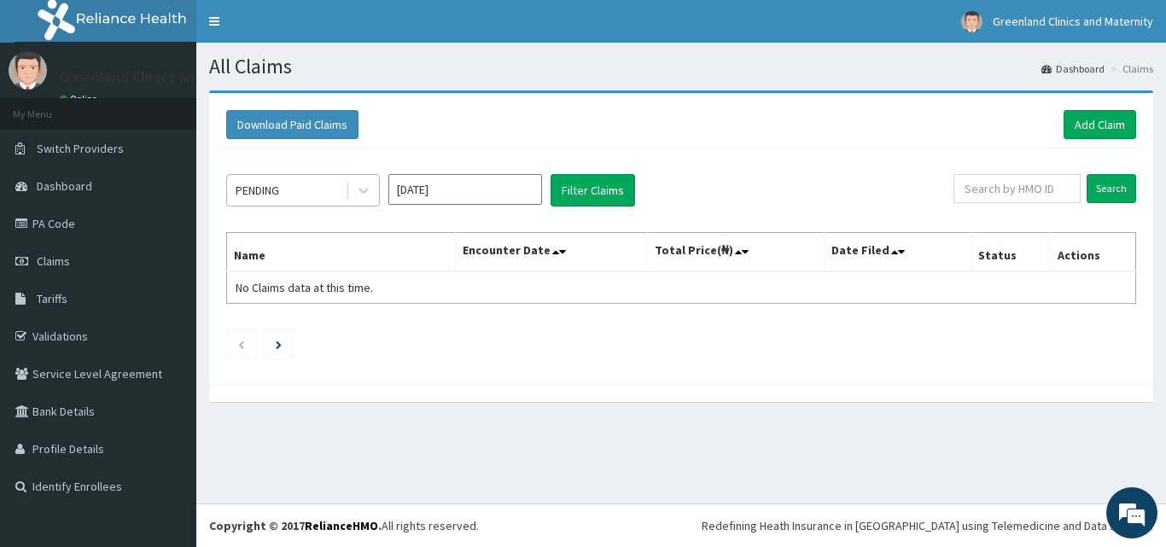
click at [300, 195] on div "PENDING" at bounding box center [286, 190] width 119 height 27
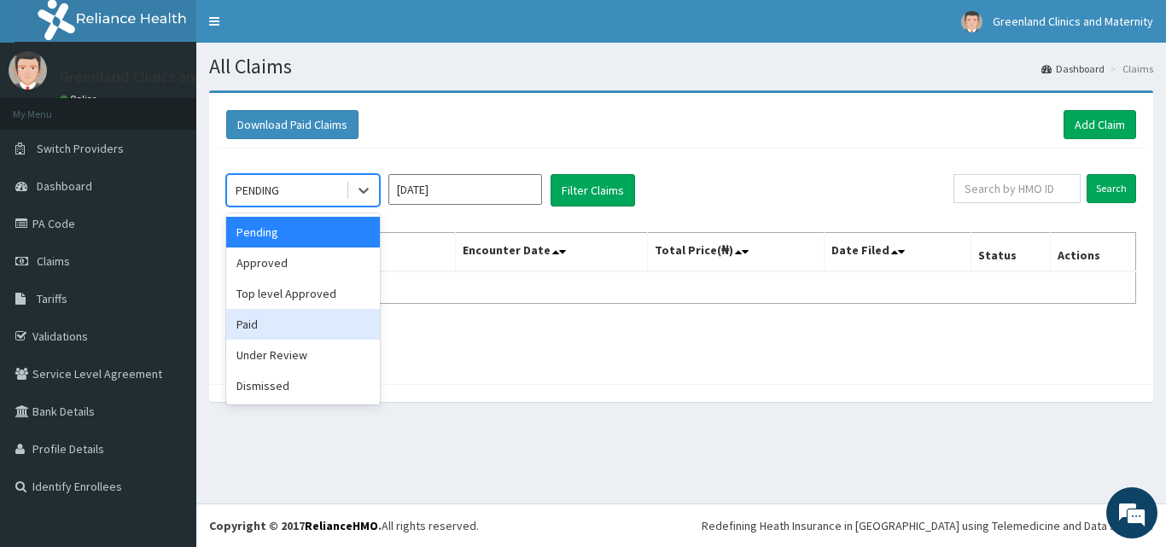
click at [279, 327] on div "Paid" at bounding box center [303, 324] width 154 height 31
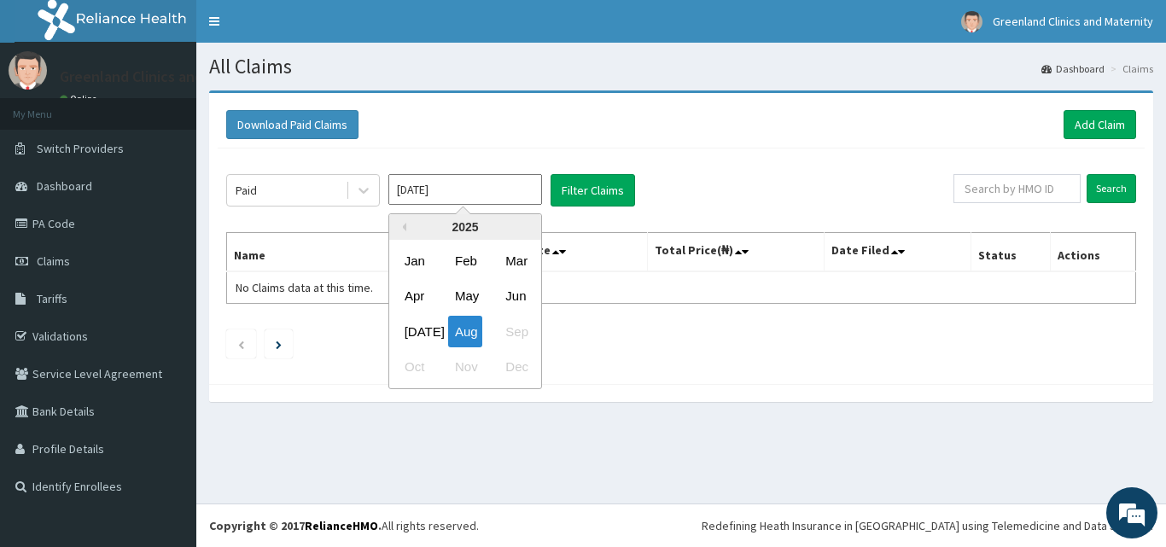
click at [478, 190] on input "Aug 2025" at bounding box center [465, 189] width 154 height 31
click at [419, 334] on div "Jul" at bounding box center [415, 332] width 34 height 32
type input "Jul 2025"
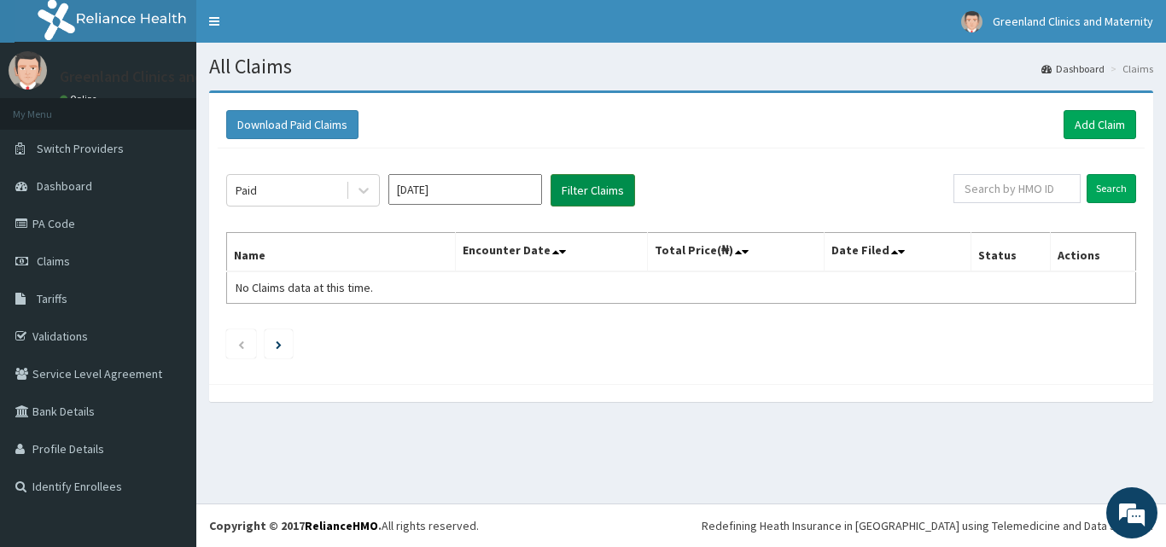
click at [606, 192] on button "Filter Claims" at bounding box center [592, 190] width 84 height 32
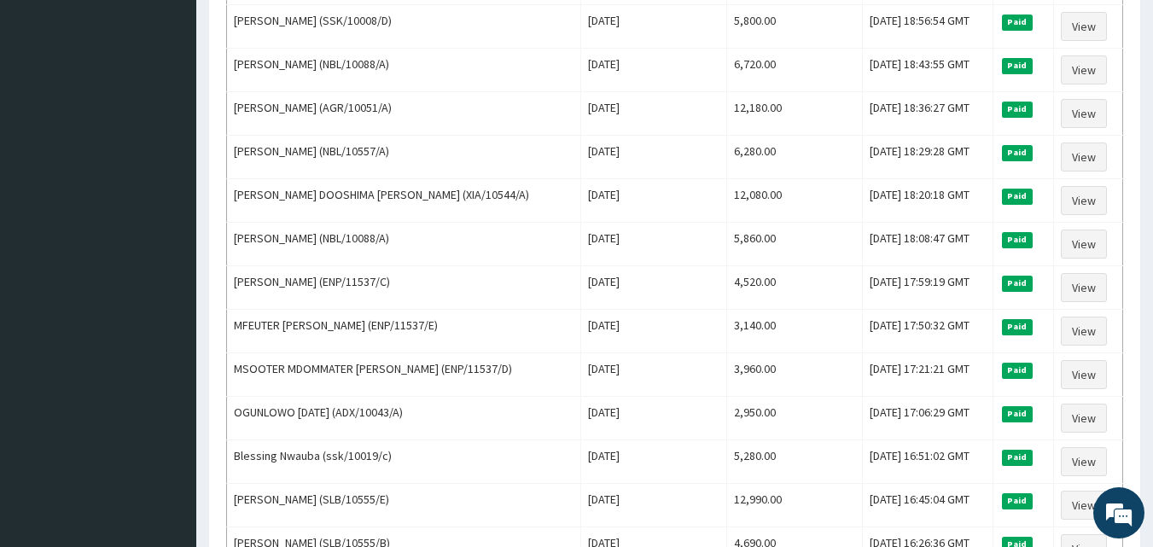
scroll to position [532, 0]
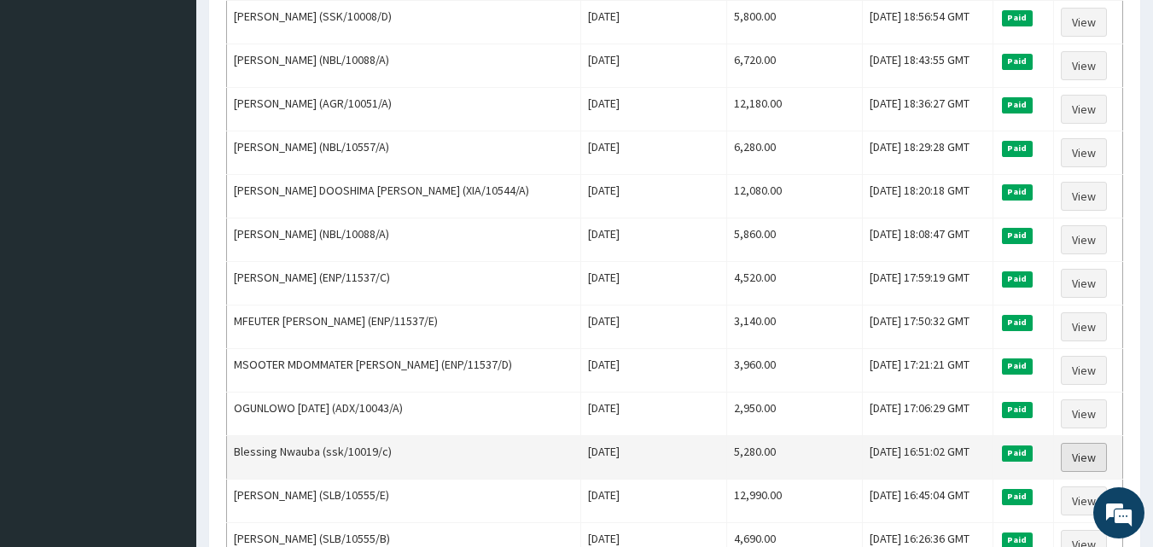
click at [1086, 457] on link "View" at bounding box center [1084, 457] width 46 height 29
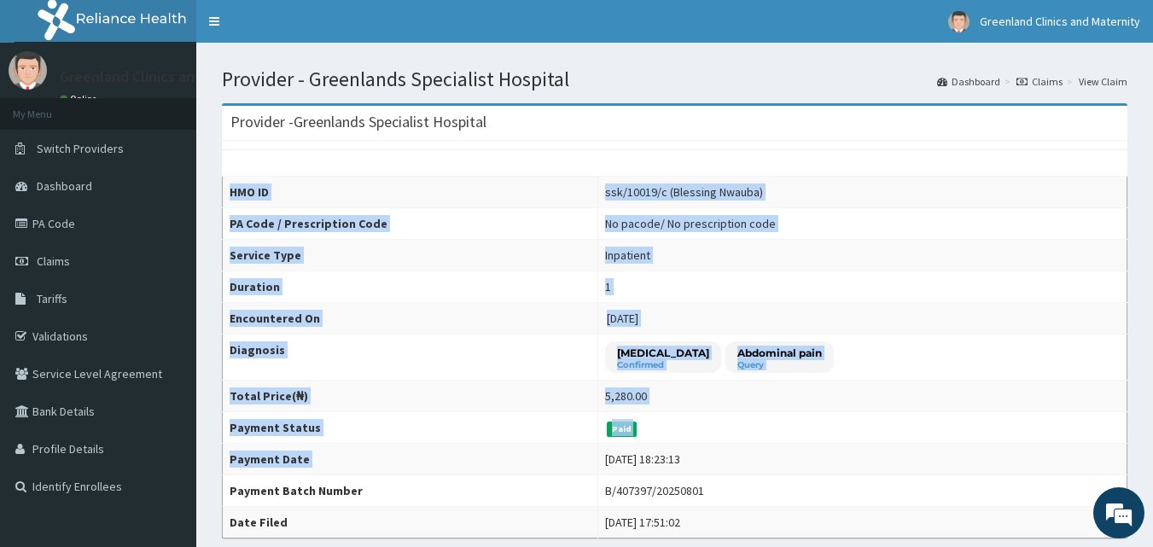
drag, startPoint x: 1085, startPoint y: 458, endPoint x: 1165, endPoint y: 310, distance: 168.4
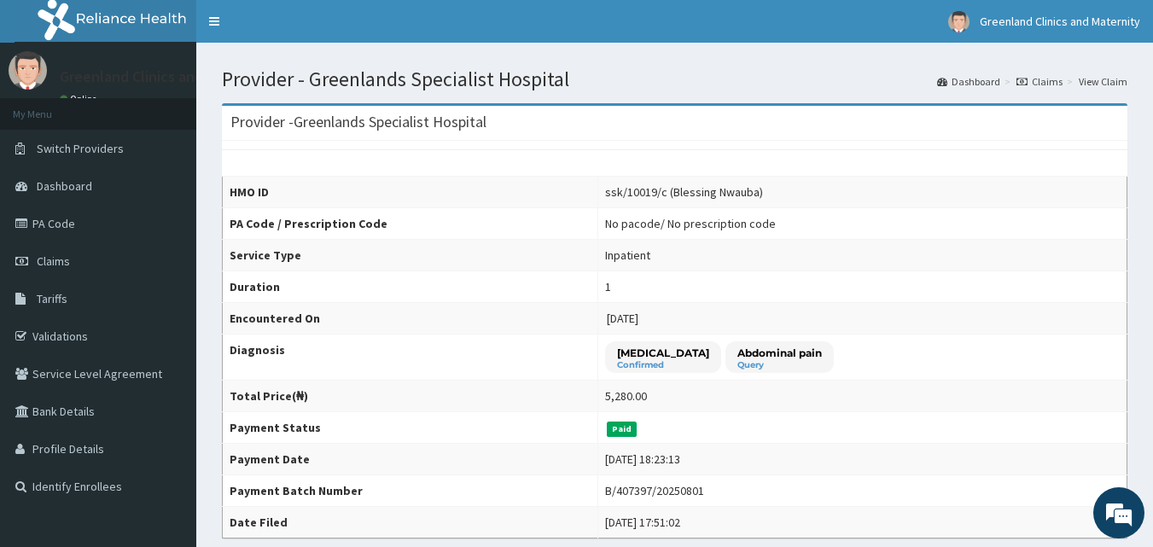
click at [1038, 318] on td "[DATE]" at bounding box center [861, 319] width 529 height 32
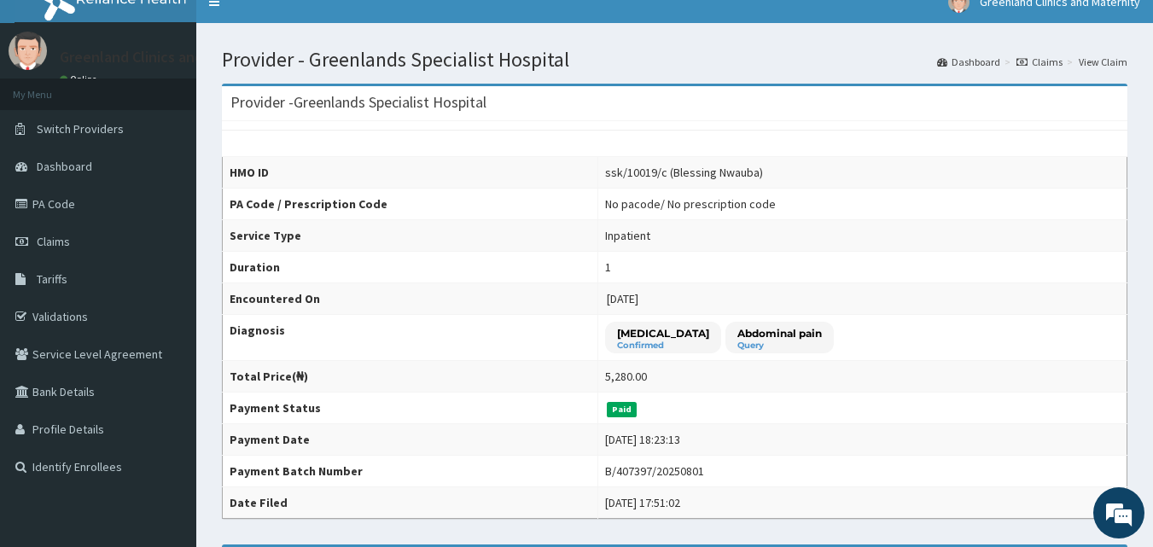
scroll to position [17, 0]
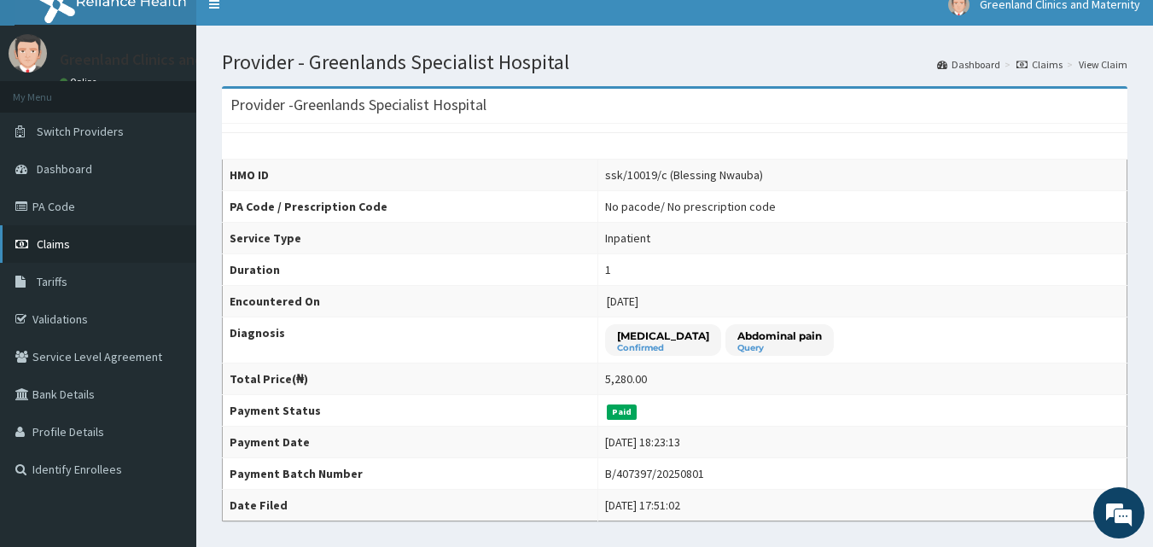
click at [64, 242] on span "Claims" at bounding box center [53, 243] width 33 height 15
